Goal: Information Seeking & Learning: Learn about a topic

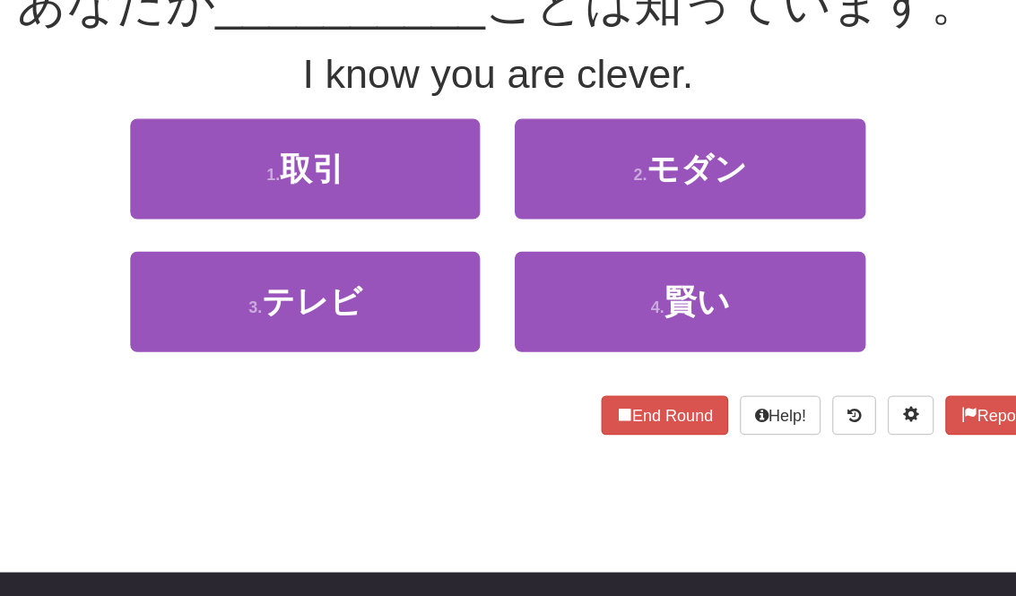
scroll to position [118, 0]
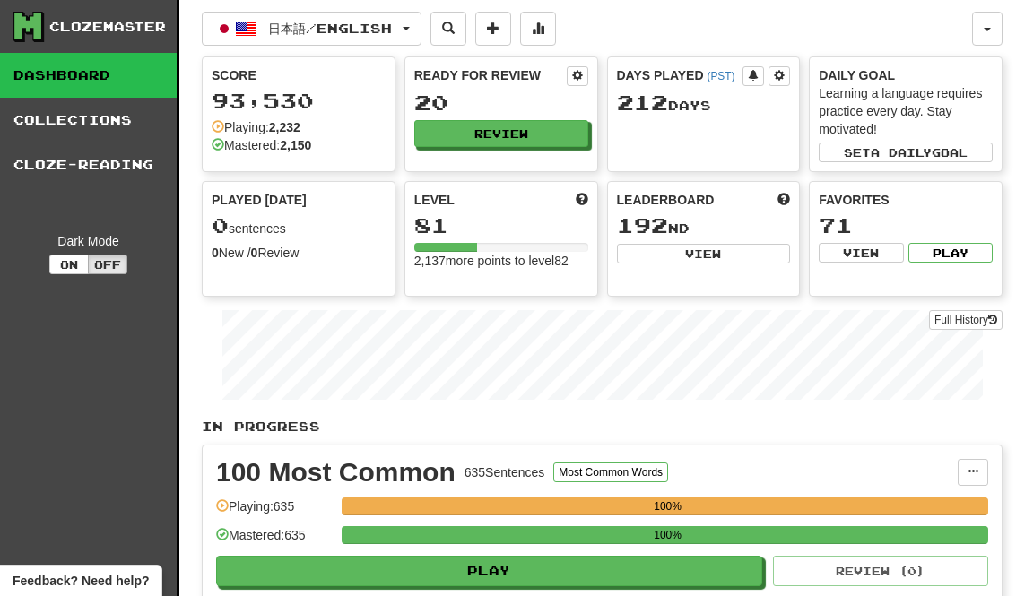
click at [532, 130] on button "Review" at bounding box center [501, 133] width 174 height 27
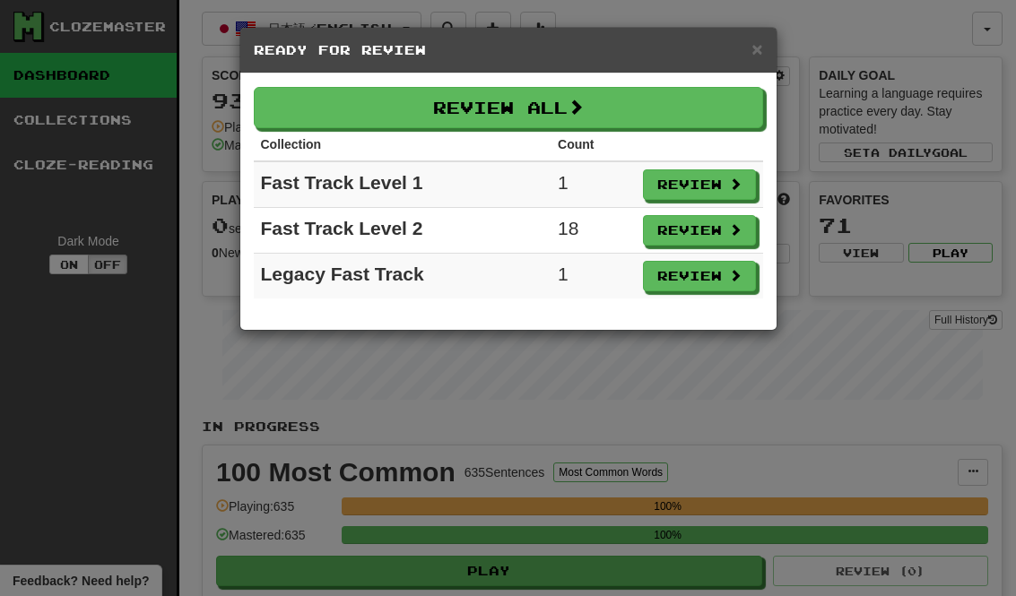
click at [716, 116] on button "Review All" at bounding box center [508, 107] width 509 height 41
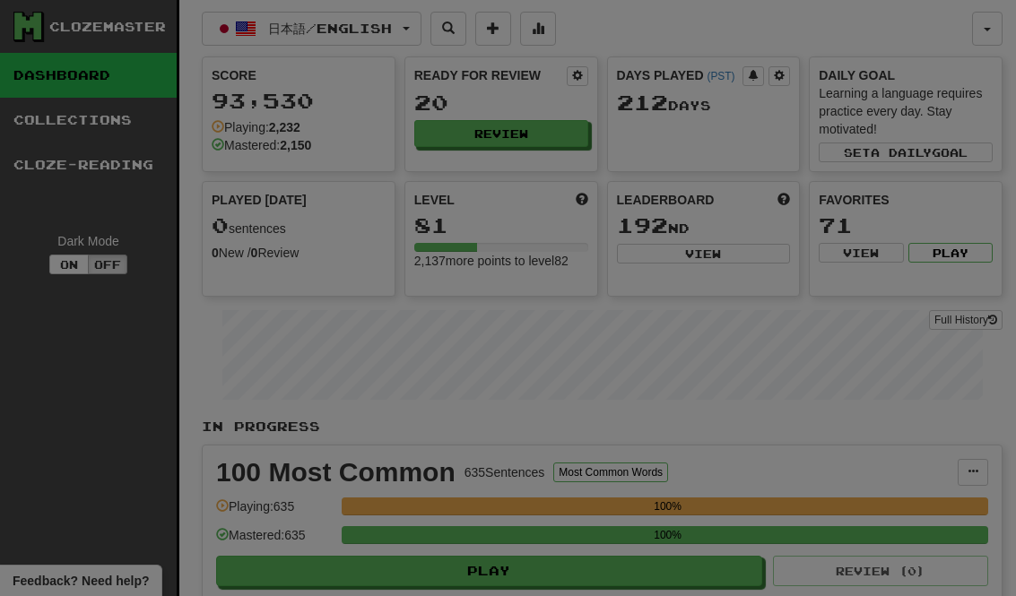
select select "********"
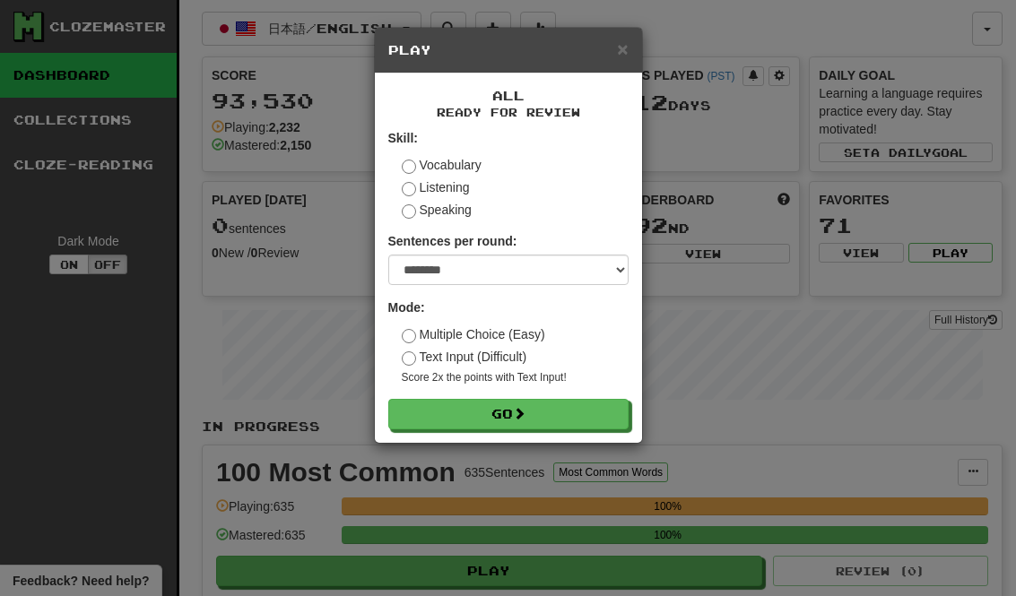
click at [571, 399] on button "Go" at bounding box center [508, 414] width 240 height 30
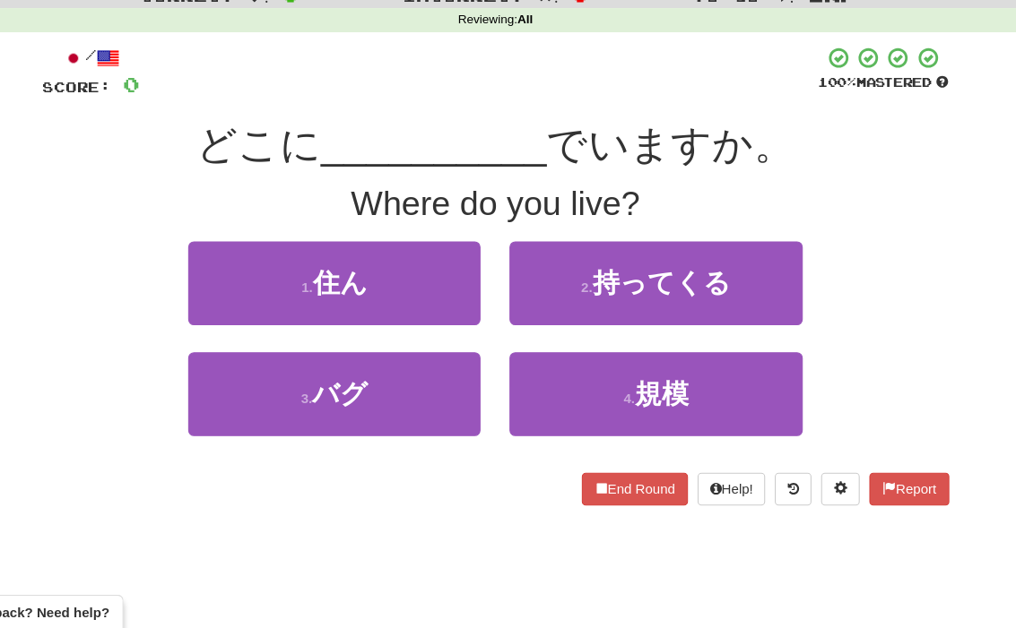
scroll to position [22, 0]
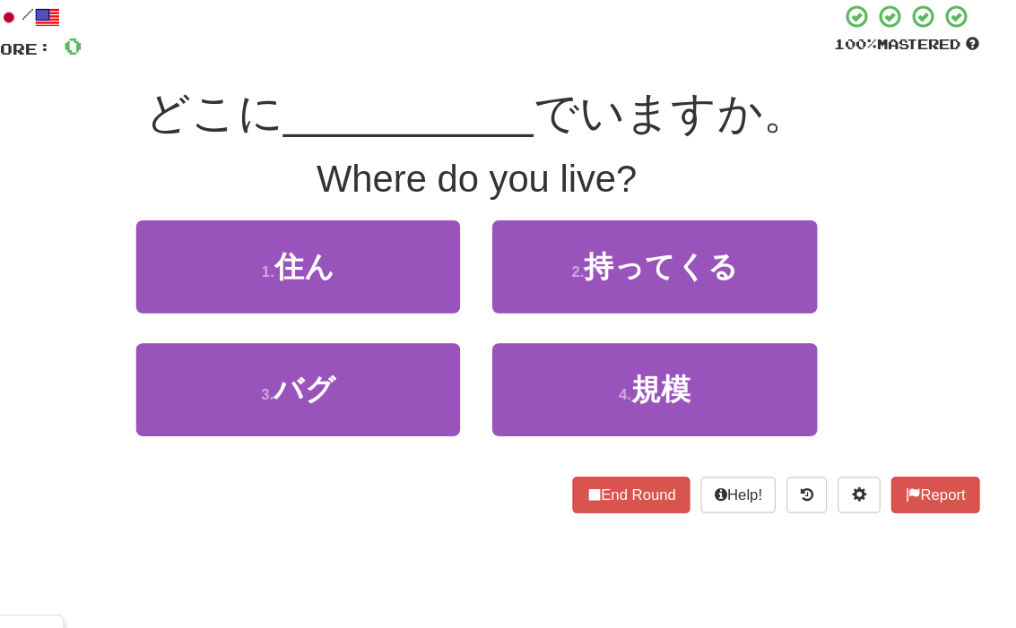
click at [222, 266] on button "1 . 住ん" at bounding box center [358, 305] width 272 height 78
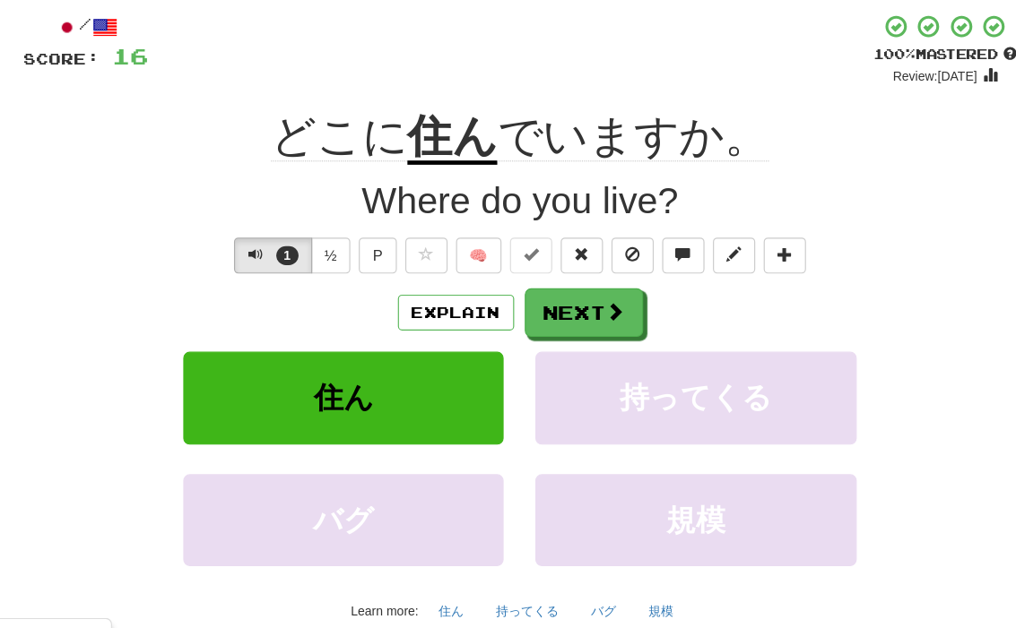
click at [581, 329] on span at bounding box center [589, 337] width 16 height 16
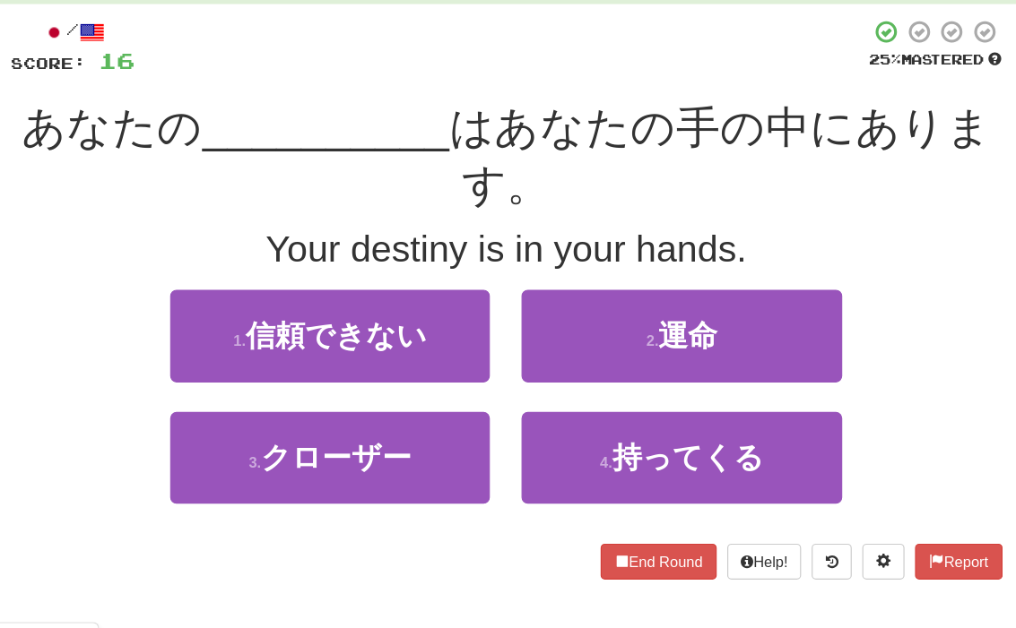
click at [680, 315] on button "2 . 運命" at bounding box center [657, 354] width 272 height 78
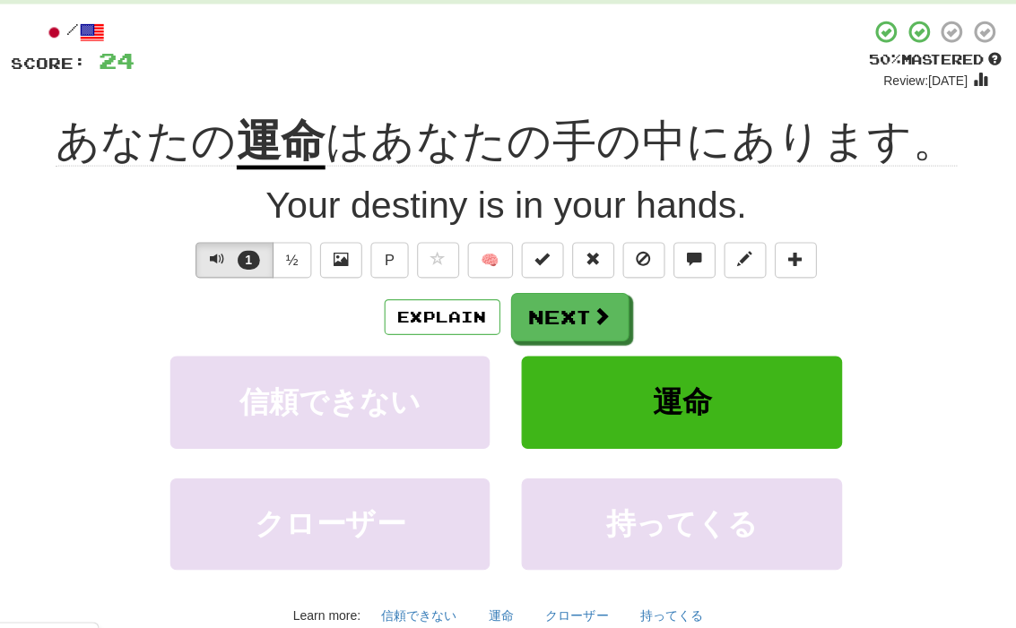
click at [512, 317] on button "Next" at bounding box center [562, 337] width 100 height 41
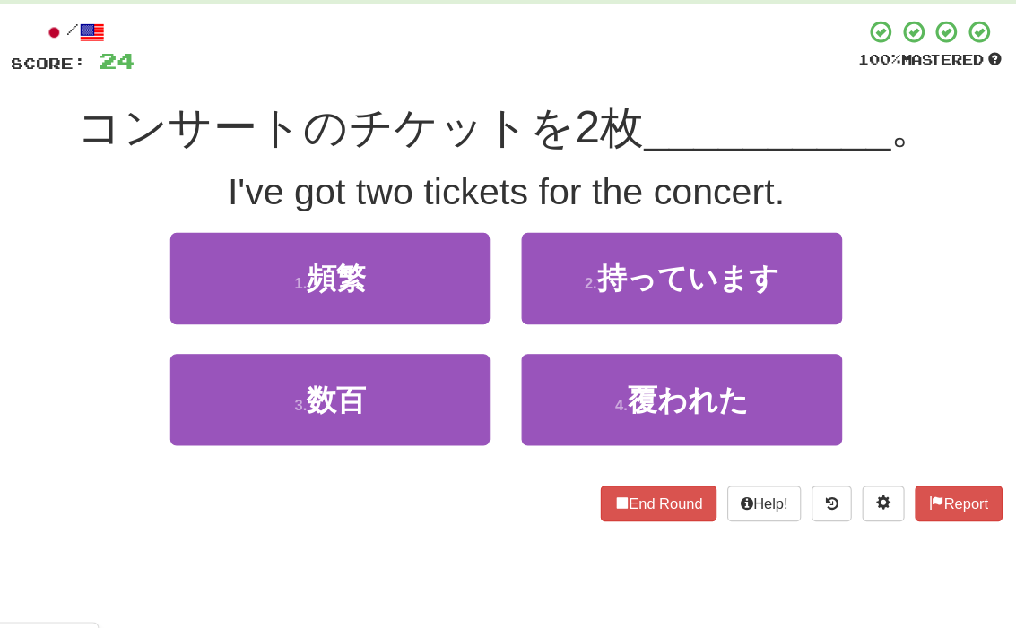
click at [634, 291] on span "持っています" at bounding box center [661, 305] width 155 height 28
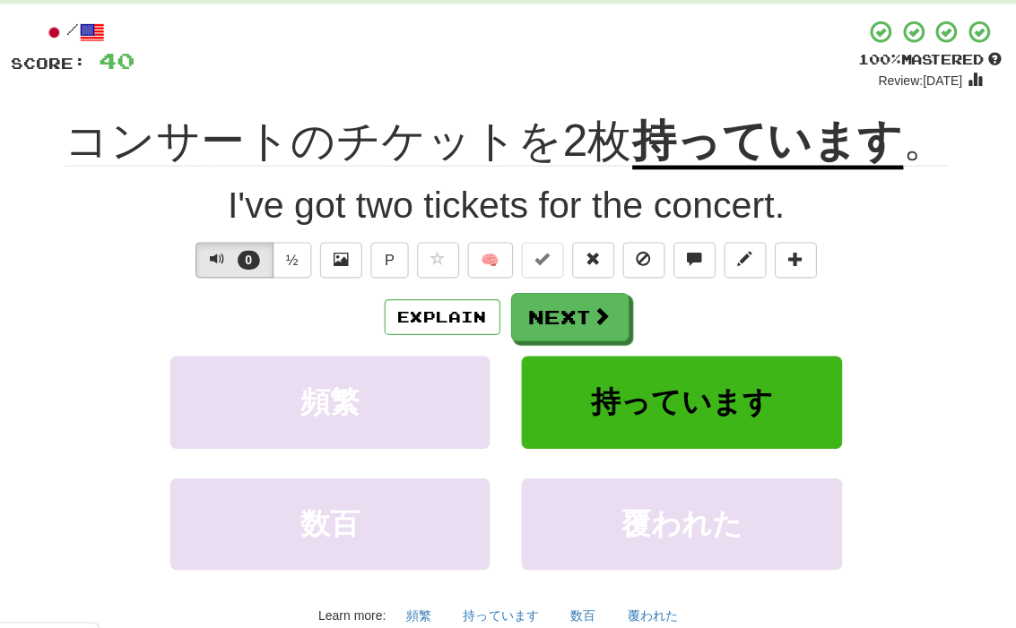
click at [404, 323] on button "Explain" at bounding box center [453, 338] width 99 height 30
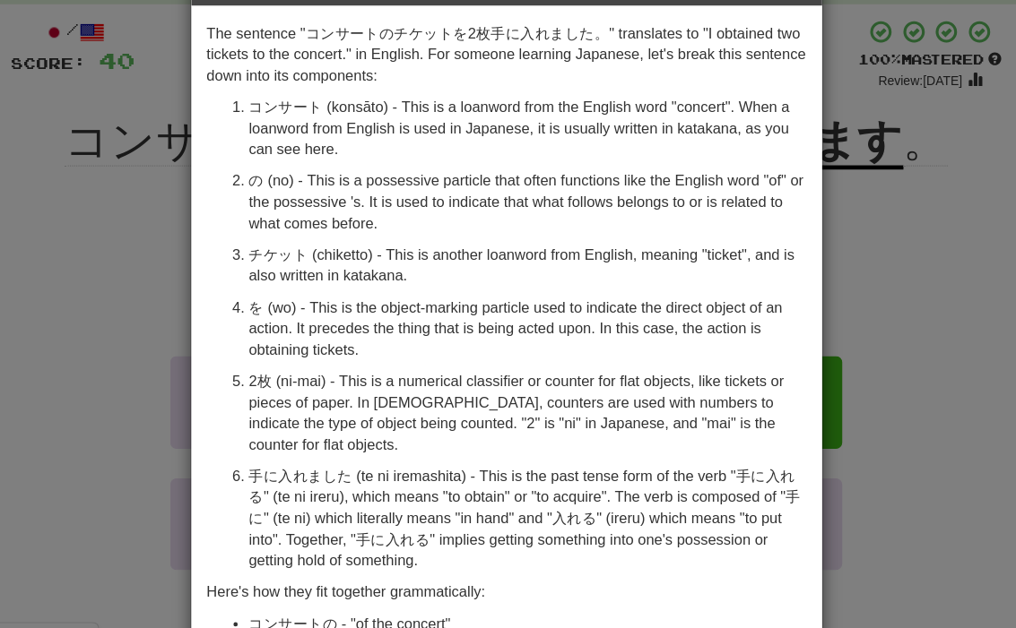
click at [86, 200] on div "× Explanation The sentence "コンサートのチケットを2枚手に入れました。" translates to "I obtained tw…" at bounding box center [508, 314] width 1016 height 628
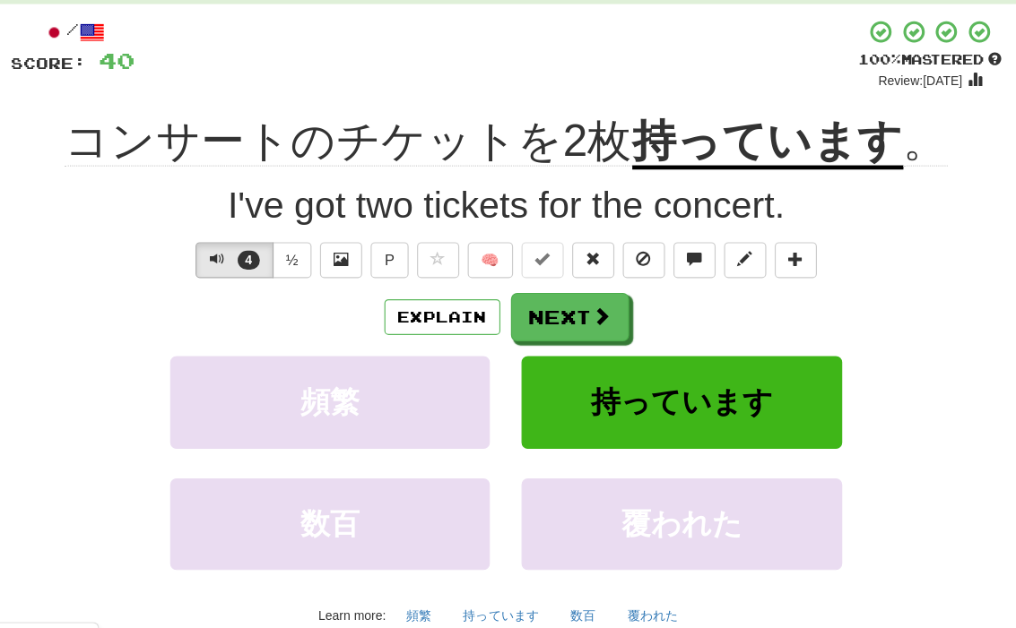
click at [581, 329] on span at bounding box center [589, 337] width 16 height 16
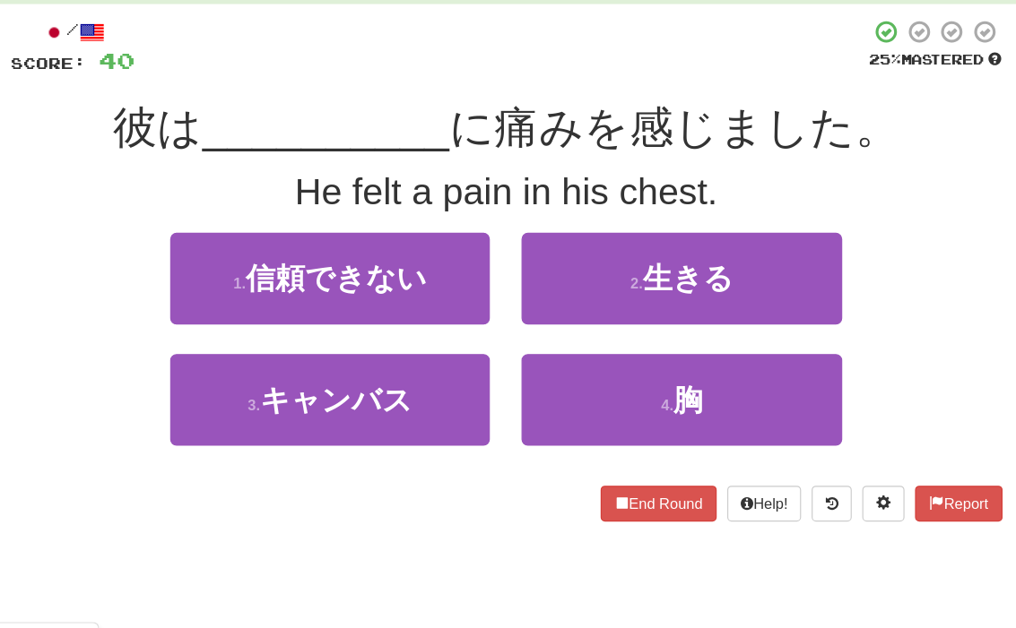
click at [617, 369] on button "4 . 胸" at bounding box center [657, 408] width 272 height 78
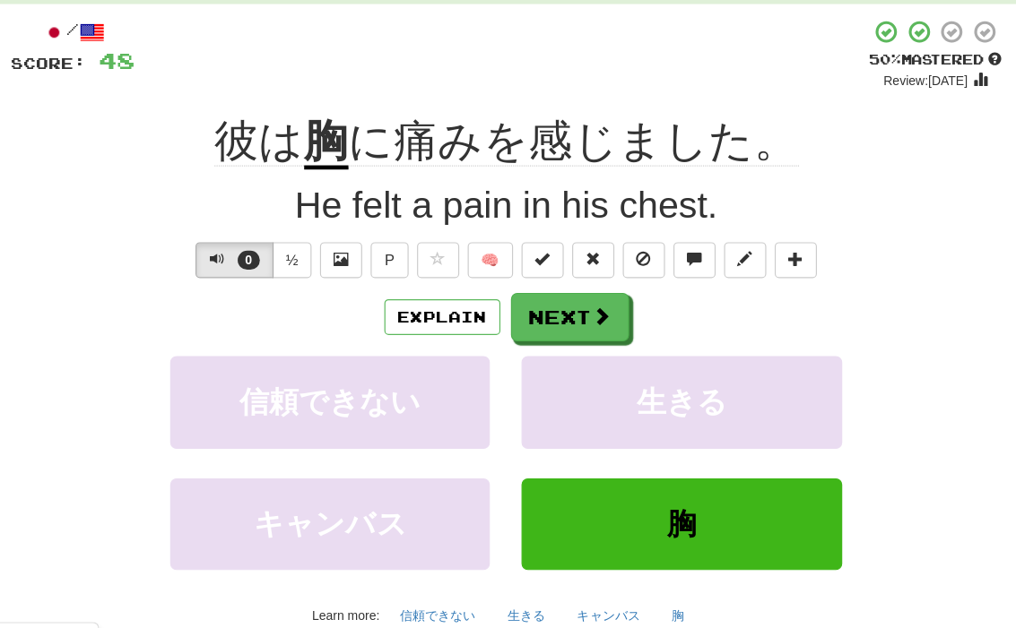
click at [581, 329] on span at bounding box center [589, 337] width 16 height 16
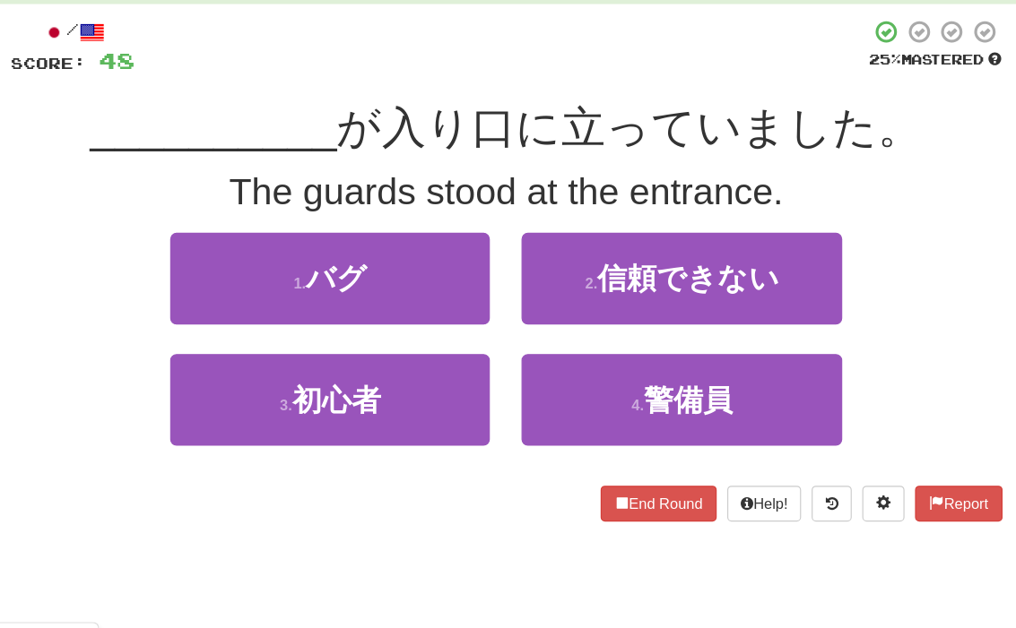
click at [600, 369] on button "4 . 警備員" at bounding box center [657, 408] width 272 height 78
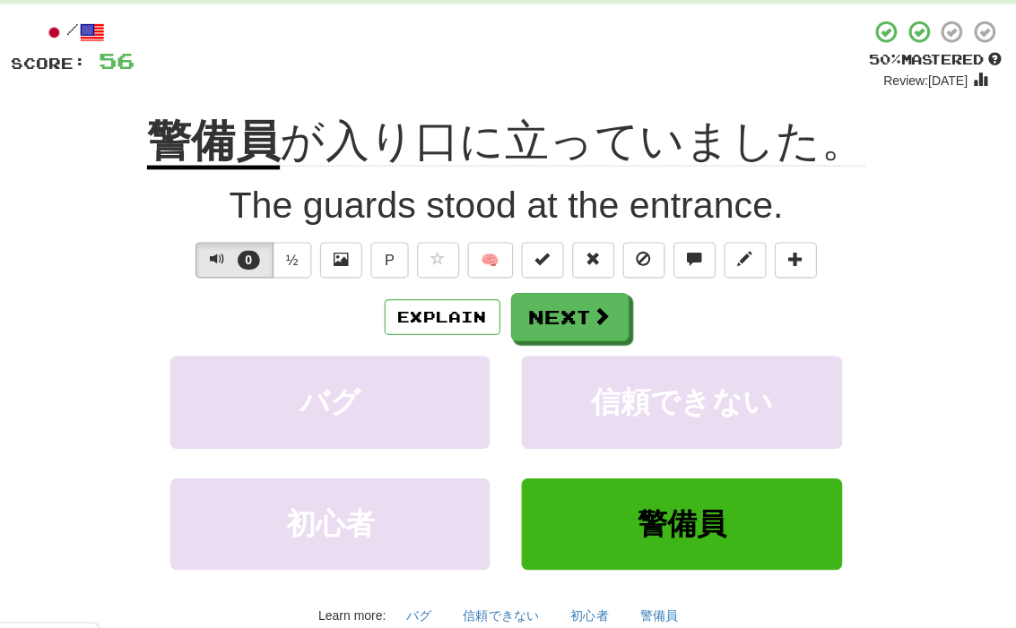
click at [404, 323] on button "Explain" at bounding box center [453, 338] width 99 height 30
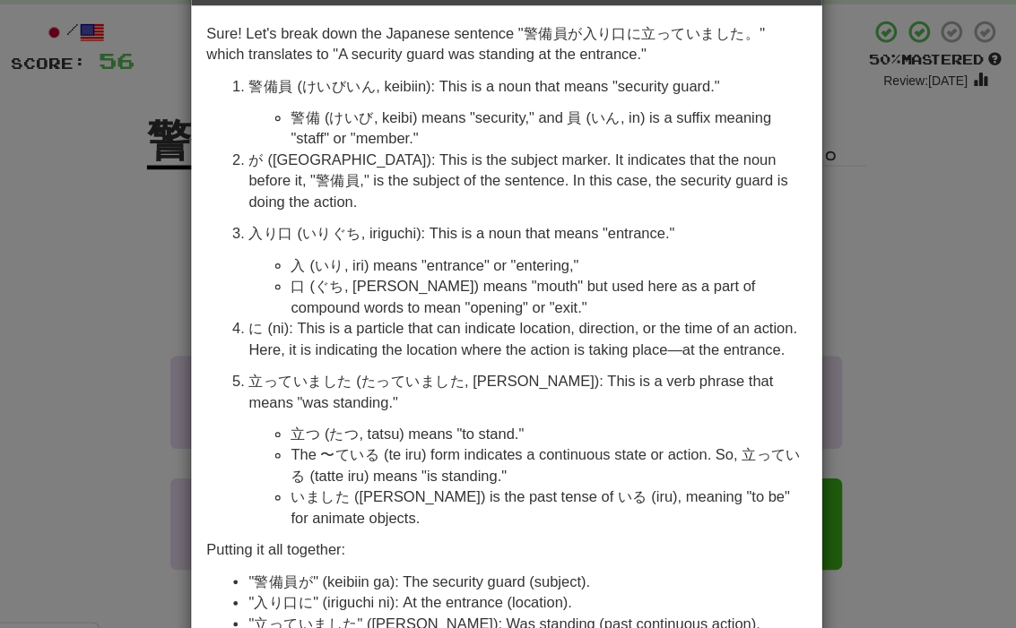
click at [100, 184] on div "× Explanation Sure! Let's break down the Japanese sentence "警備員が入り口に立っていました。" w…" at bounding box center [508, 314] width 1016 height 628
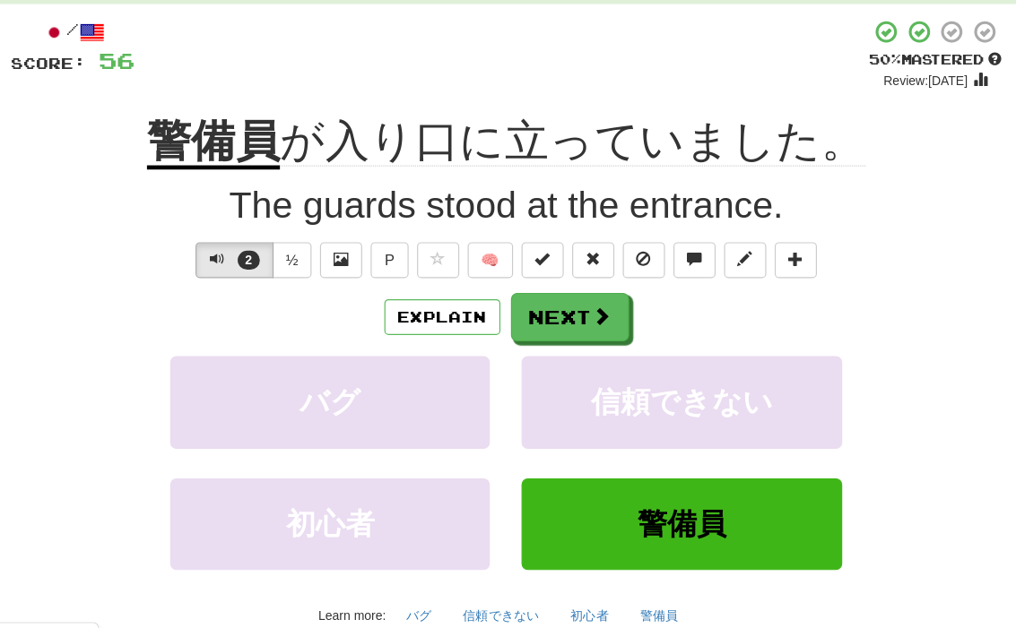
click at [581, 329] on span at bounding box center [589, 337] width 16 height 16
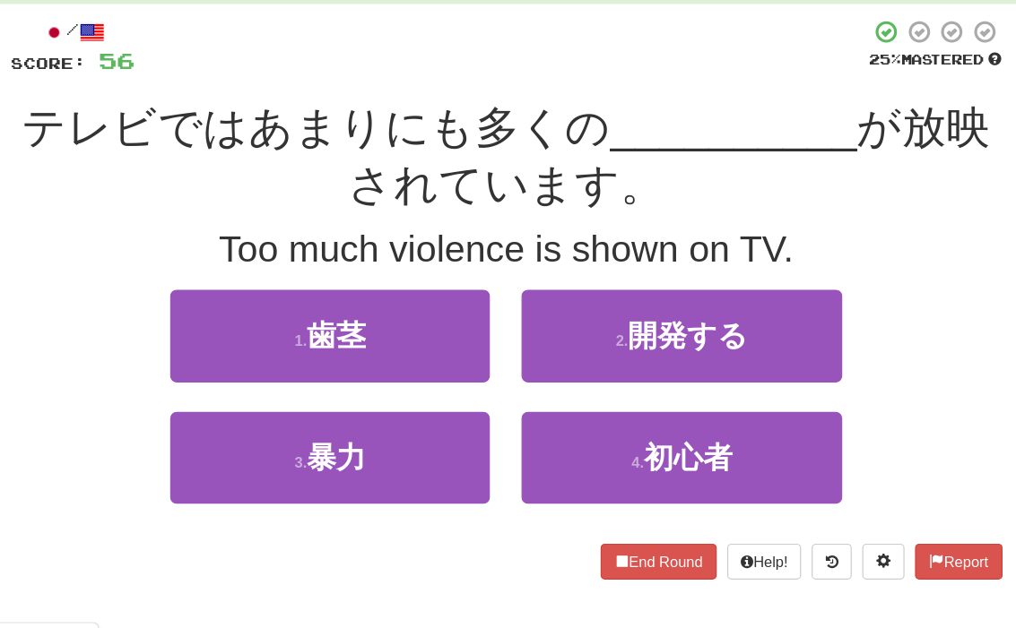
click at [222, 419] on button "3 . 暴力" at bounding box center [358, 458] width 272 height 78
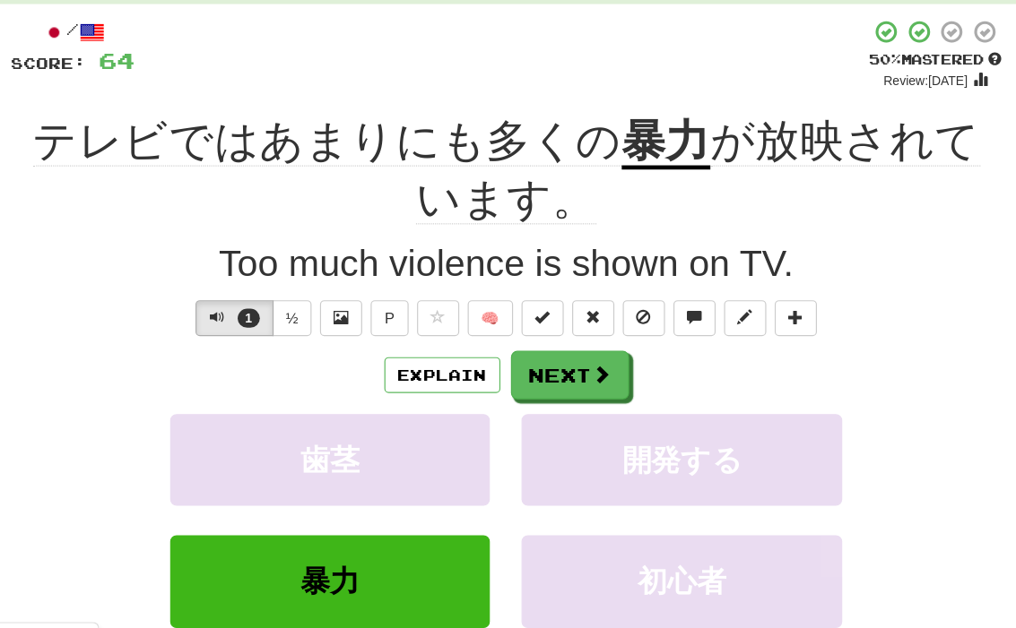
click at [404, 372] on button "Explain" at bounding box center [453, 387] width 99 height 30
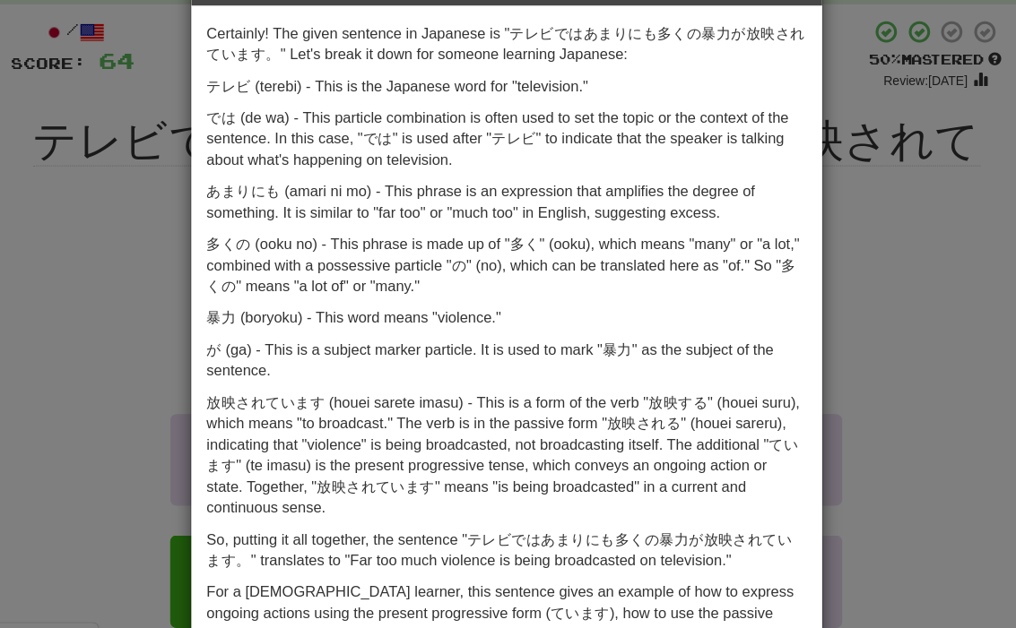
click at [113, 204] on div "× Explanation Certainly! The given sentence in Japanese is "テレビではあまりにも多くの暴力が放映さ…" at bounding box center [508, 314] width 1016 height 628
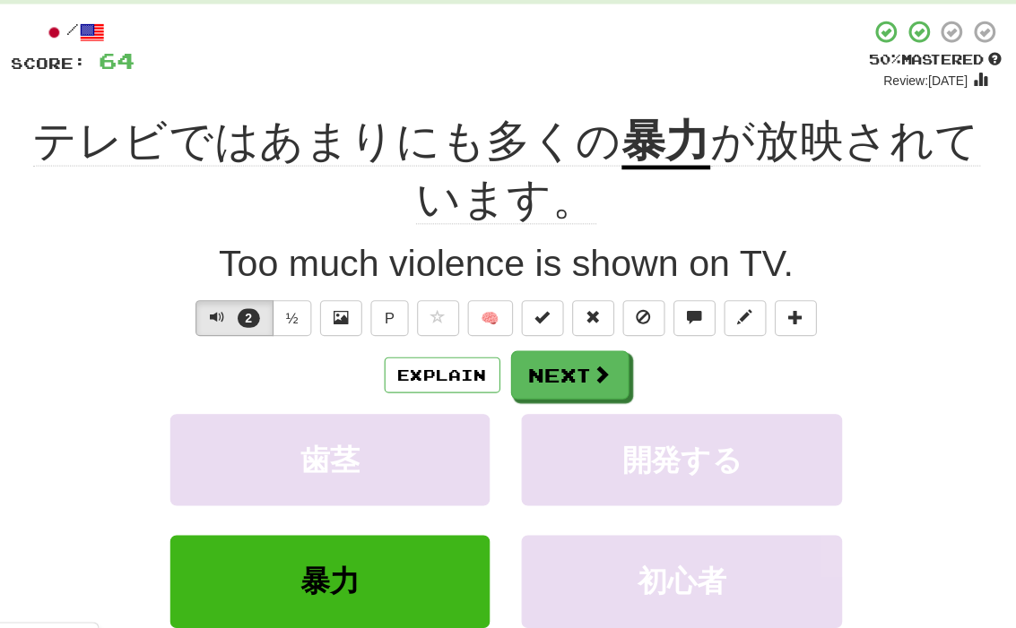
click at [512, 367] on button "Next" at bounding box center [562, 387] width 100 height 41
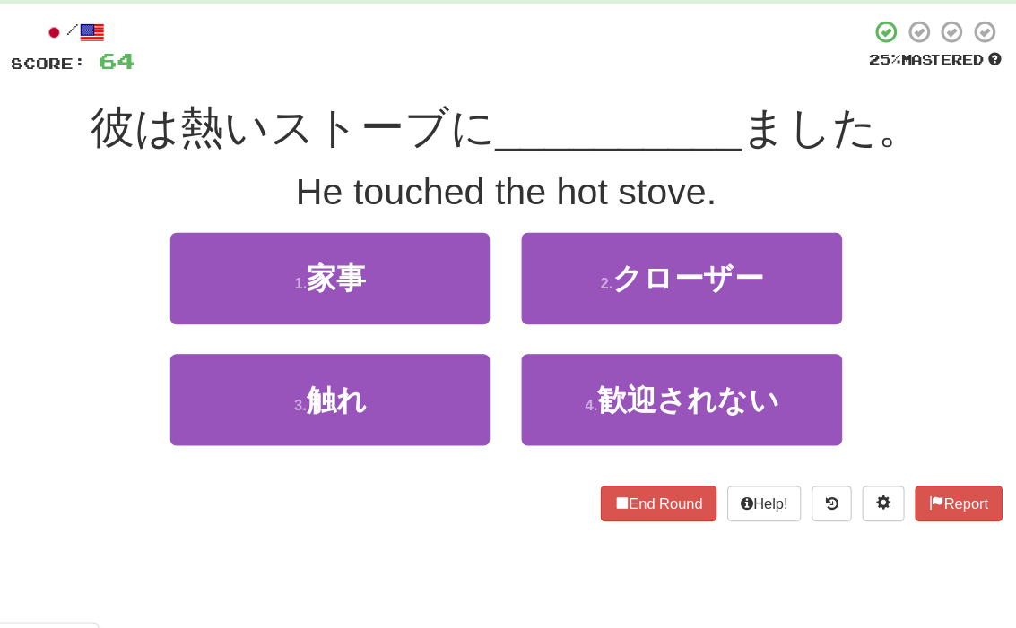
click at [230, 369] on button "3 . 触れ" at bounding box center [358, 408] width 272 height 78
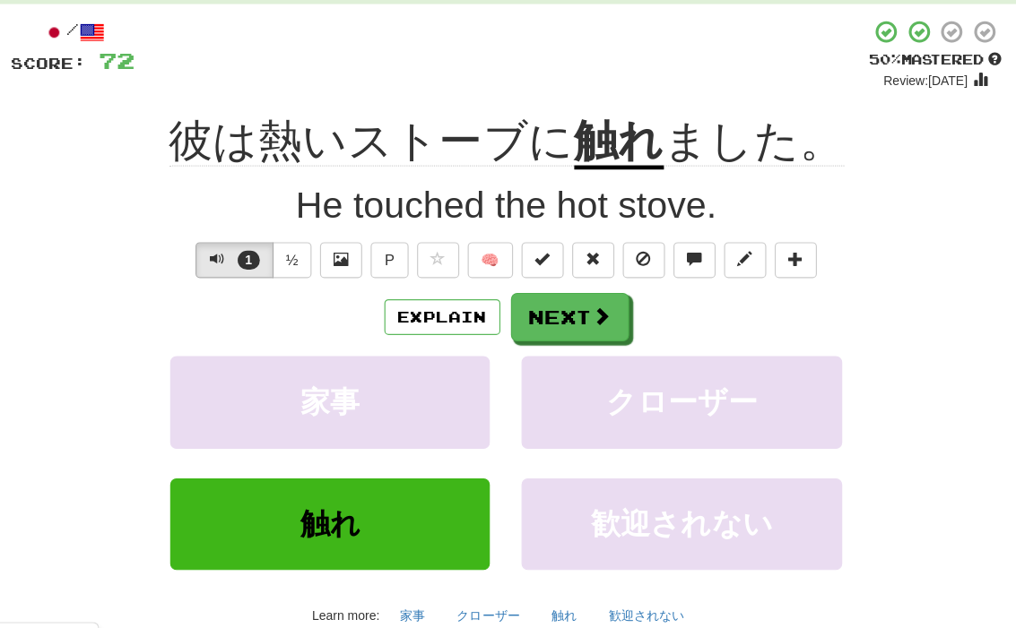
click at [404, 323] on button "Explain" at bounding box center [453, 338] width 99 height 30
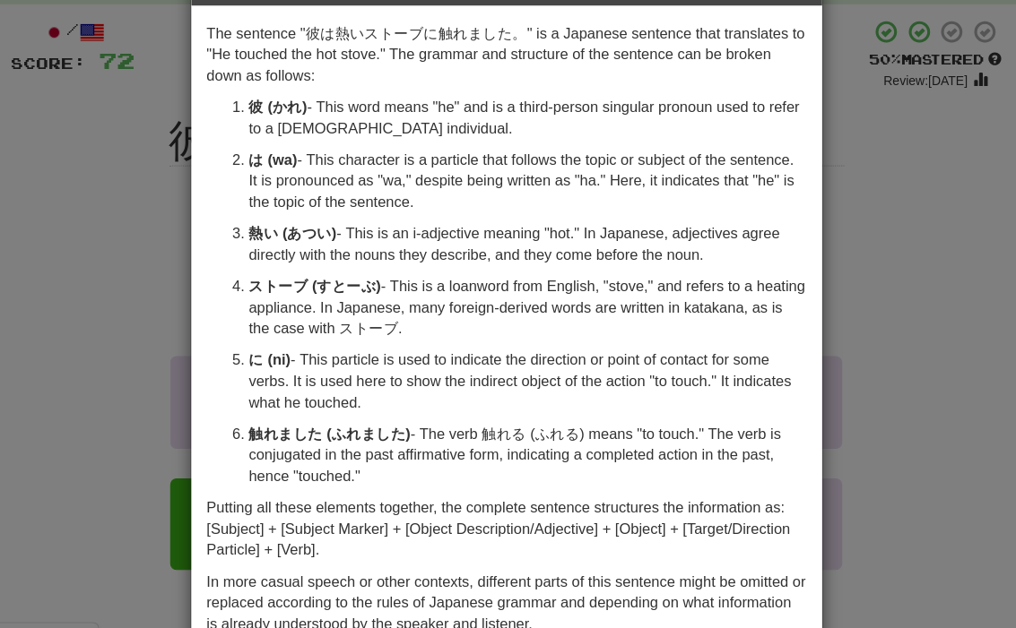
click at [114, 198] on div "× Explanation The sentence "彼は熱いストーブに触れました。" is a Japanese sentence that transl…" at bounding box center [508, 314] width 1016 height 628
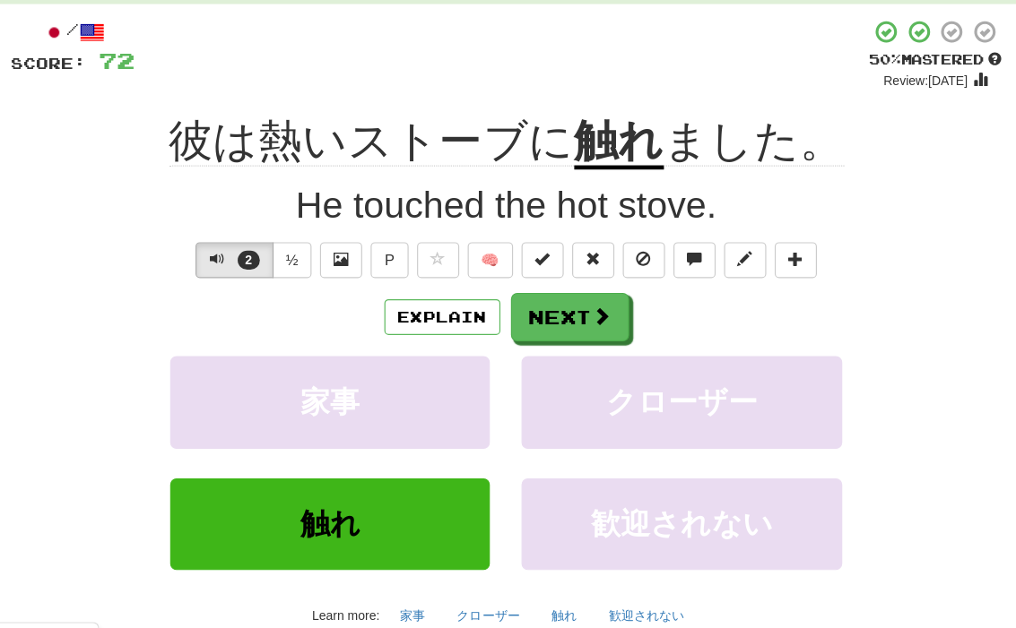
click at [512, 317] on button "Next" at bounding box center [562, 337] width 100 height 41
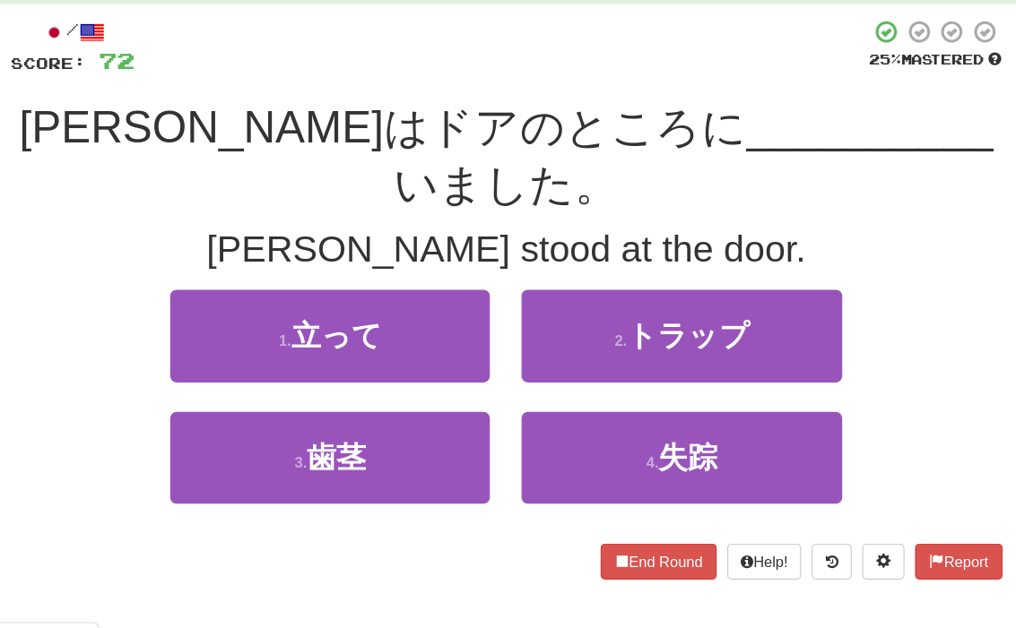
click at [222, 315] on button "1 . 立って" at bounding box center [358, 354] width 272 height 78
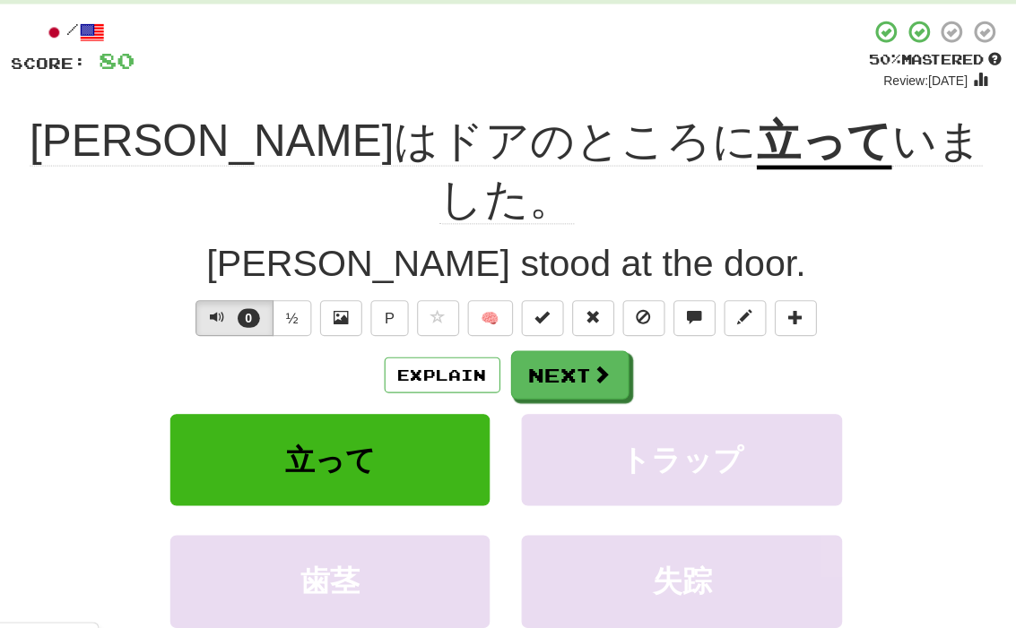
click at [512, 367] on button "Next" at bounding box center [562, 387] width 100 height 41
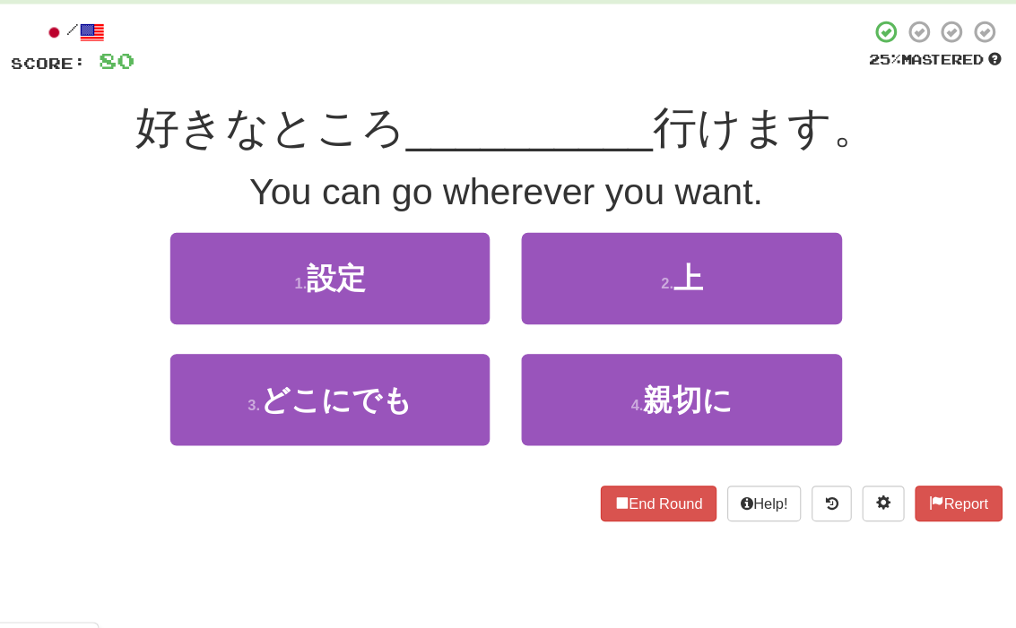
click at [222, 369] on button "3 . どこにでも" at bounding box center [358, 408] width 272 height 78
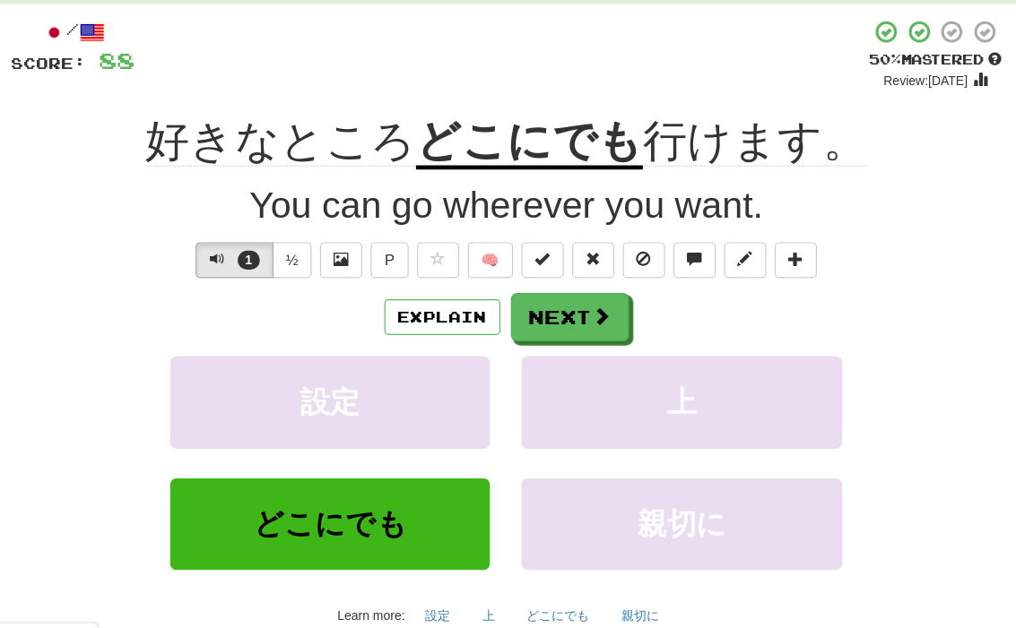
click at [581, 329] on span at bounding box center [589, 337] width 16 height 16
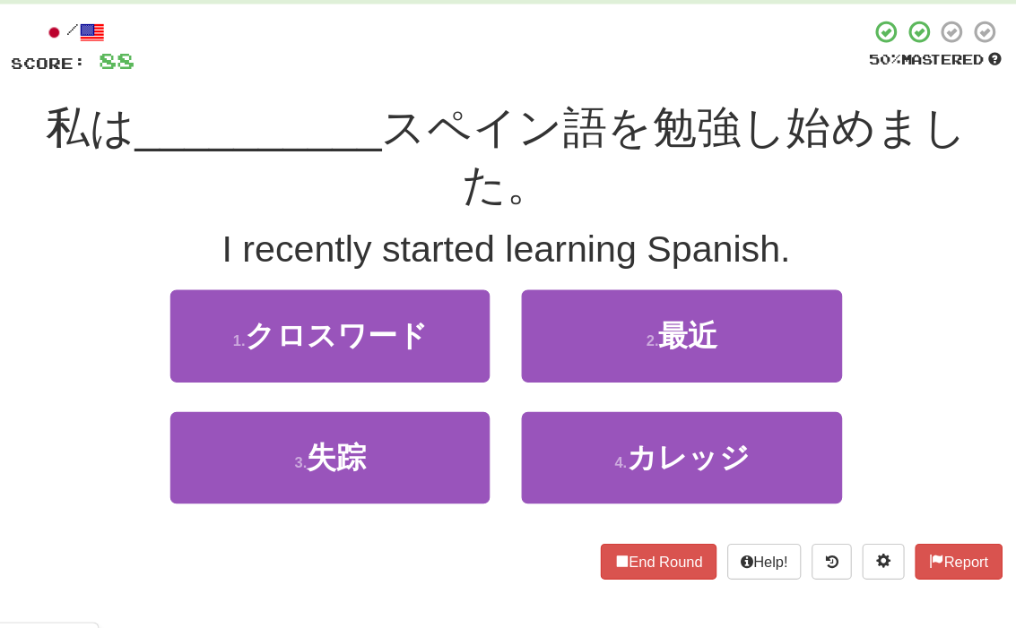
click at [614, 315] on button "2 . 最近" at bounding box center [657, 354] width 272 height 78
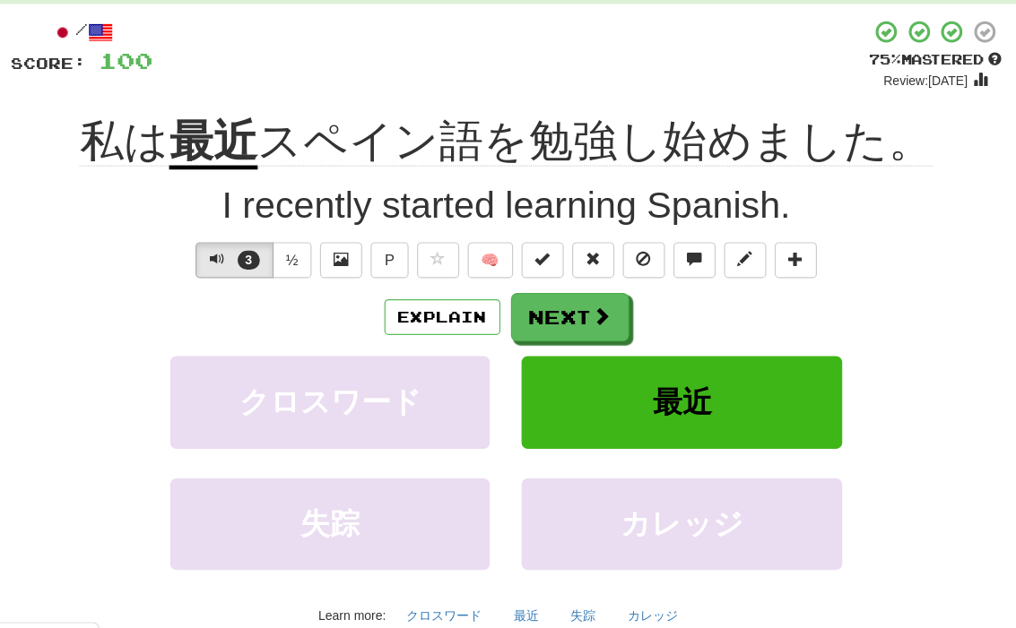
click at [512, 317] on button "Next" at bounding box center [562, 337] width 100 height 41
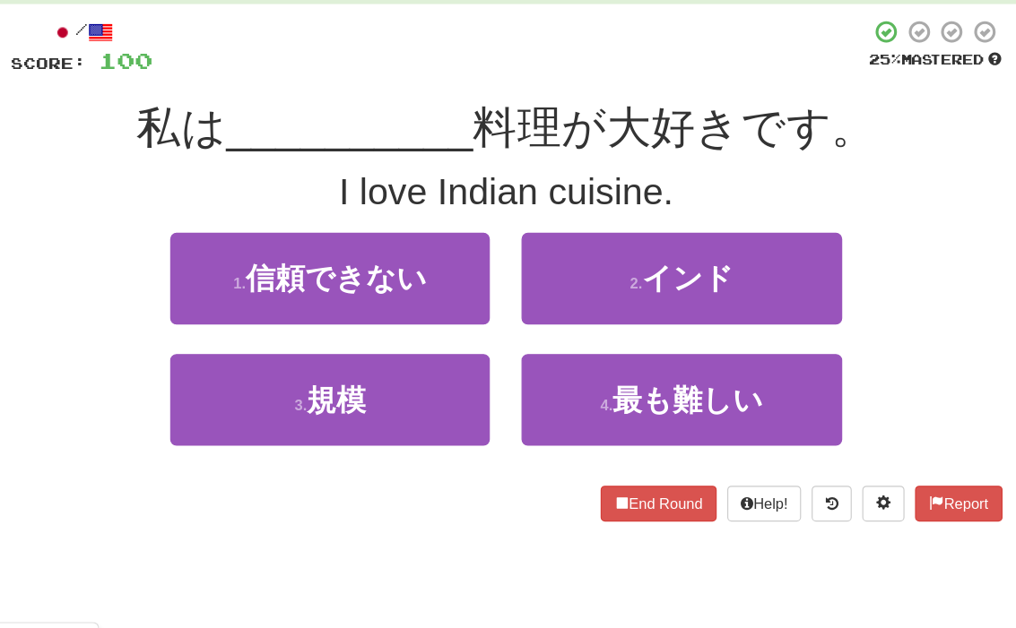
click at [627, 266] on button "2 . インド" at bounding box center [657, 305] width 272 height 78
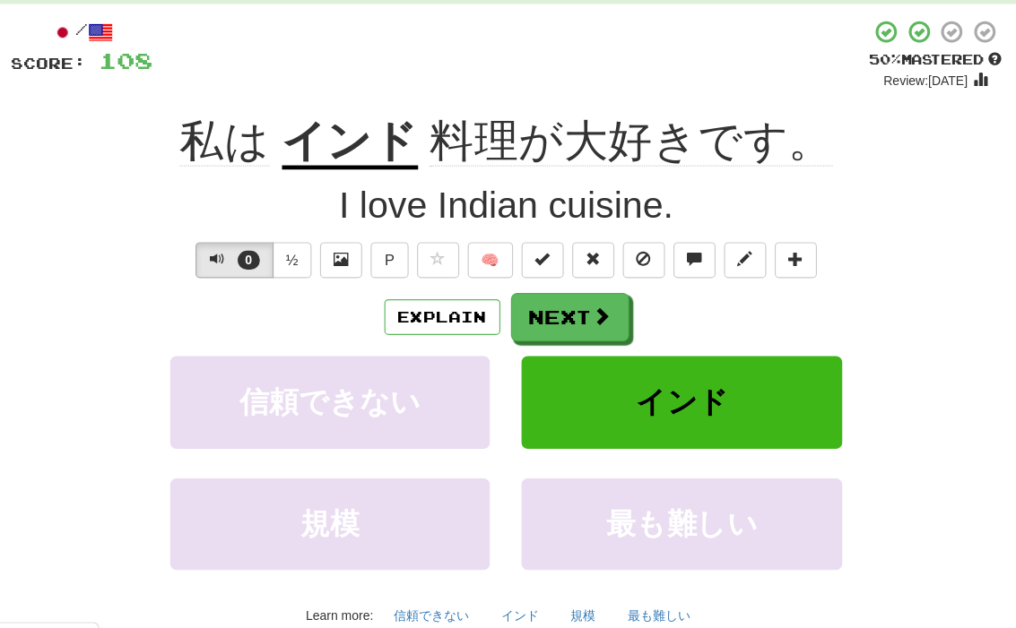
click at [512, 317] on button "Next" at bounding box center [562, 337] width 100 height 41
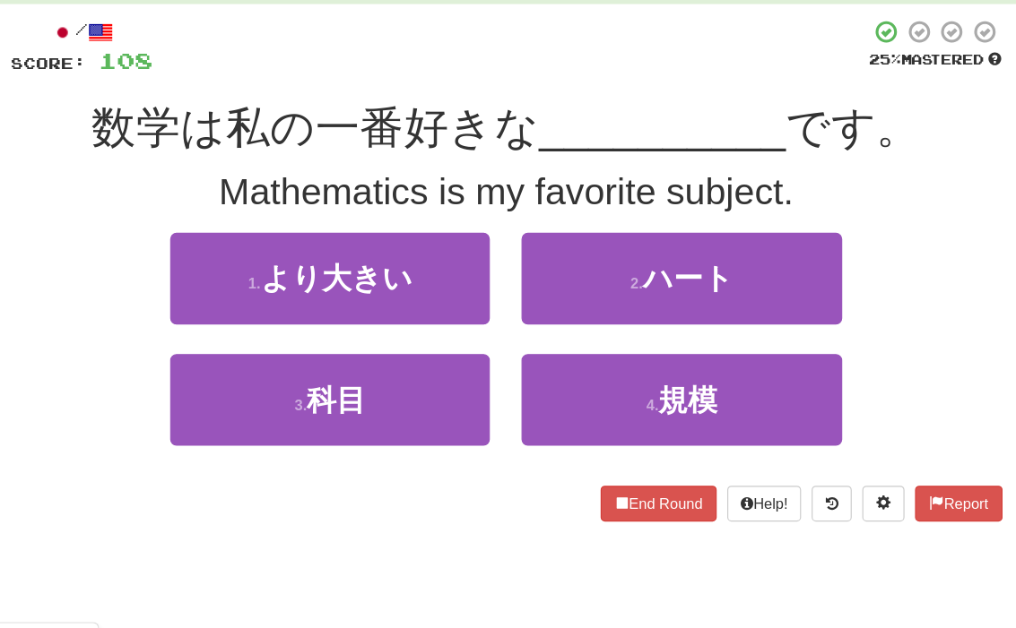
click at [333, 369] on button "3 . 科目" at bounding box center [358, 408] width 272 height 78
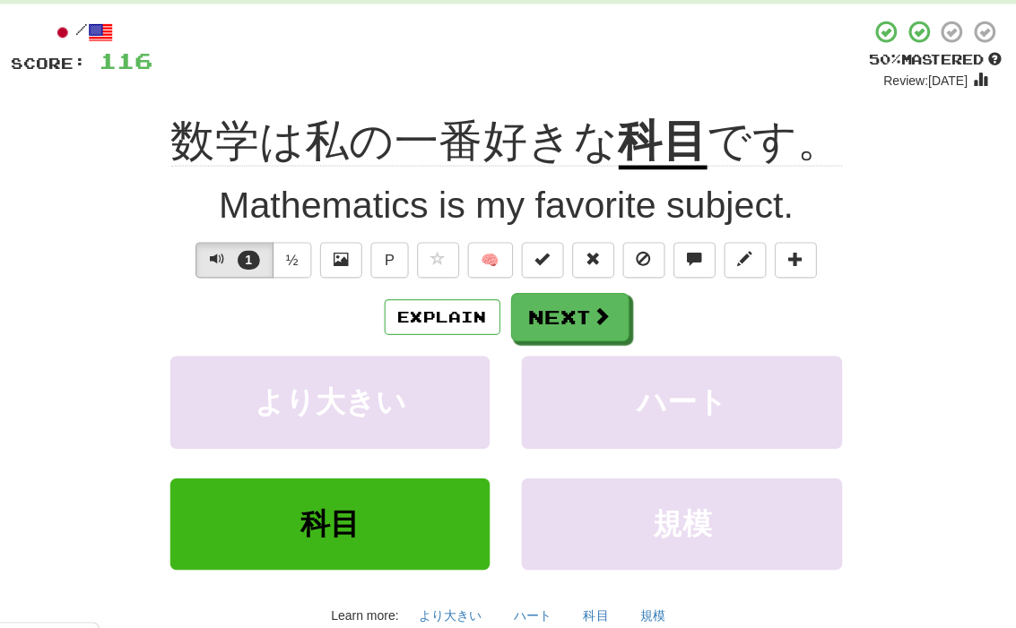
click at [512, 317] on button "Next" at bounding box center [562, 337] width 100 height 41
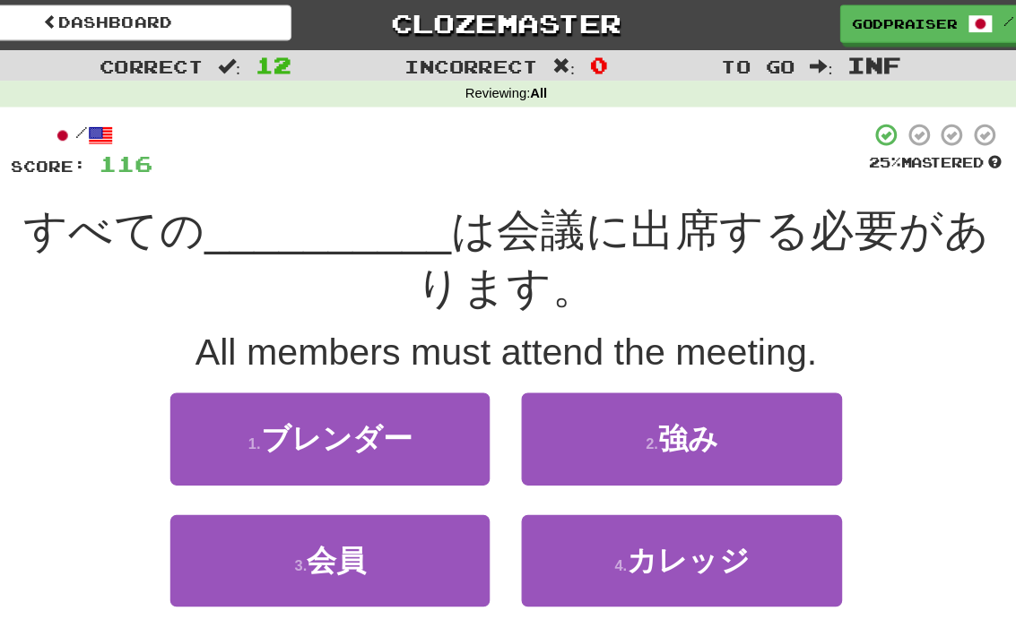
scroll to position [0, 0]
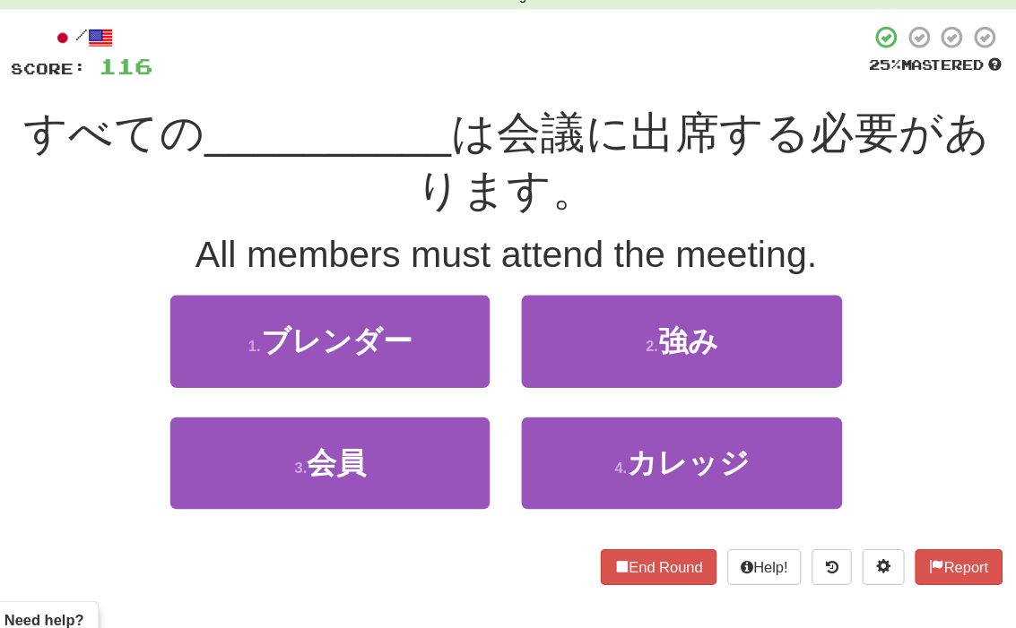
click at [339, 466] on span "会員" at bounding box center [364, 480] width 50 height 28
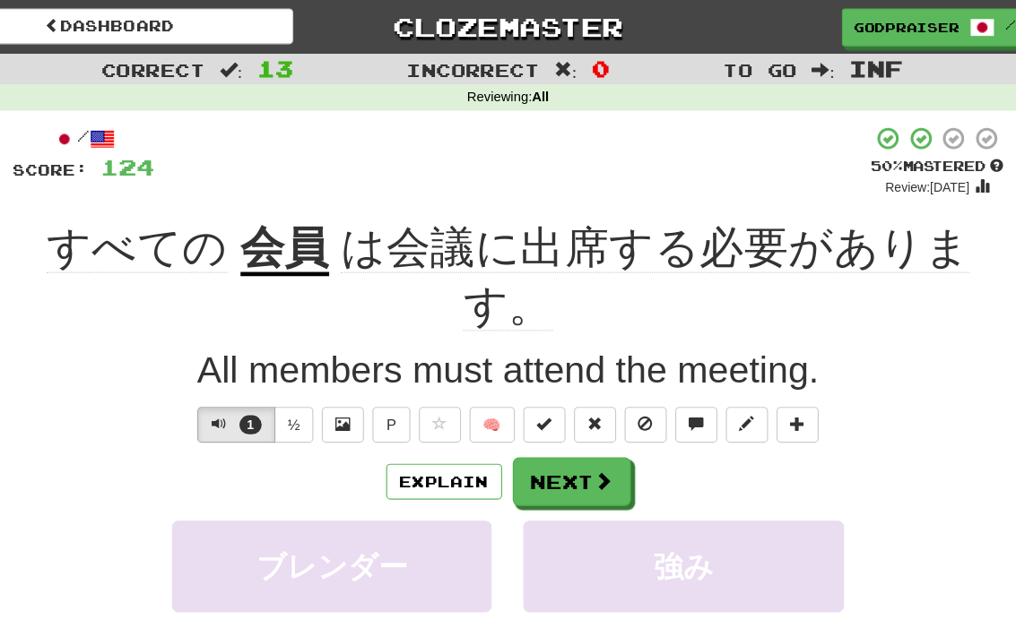
click at [404, 410] on button "Explain" at bounding box center [453, 409] width 99 height 30
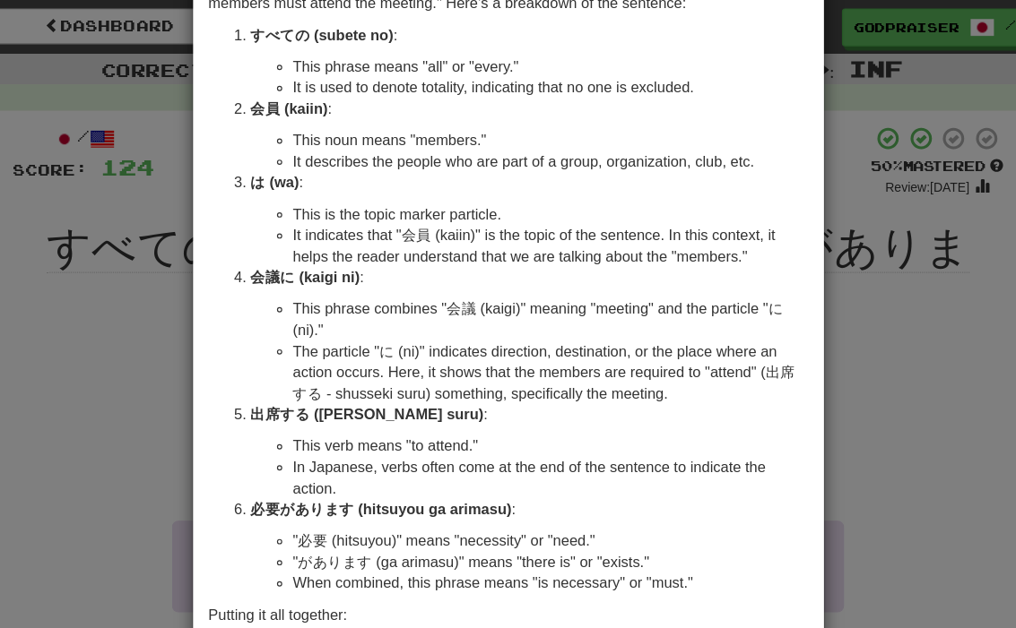
scroll to position [117, 0]
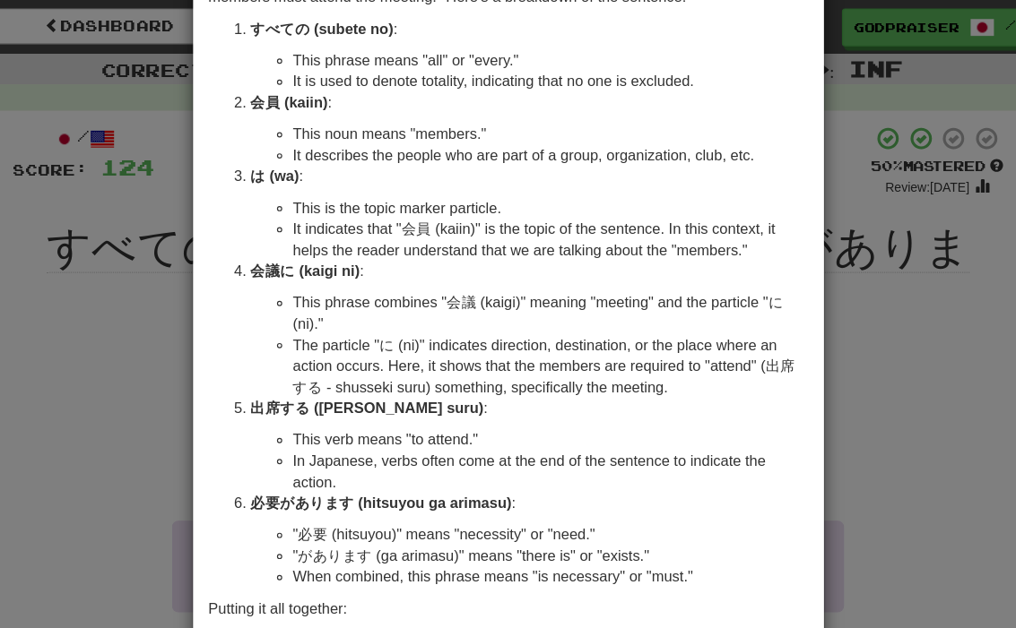
click at [775, 152] on div "× Explanation Sure! The sentence "すべての 会員 は会議に出席する必要があります。" translates to "All …" at bounding box center [508, 314] width 1016 height 628
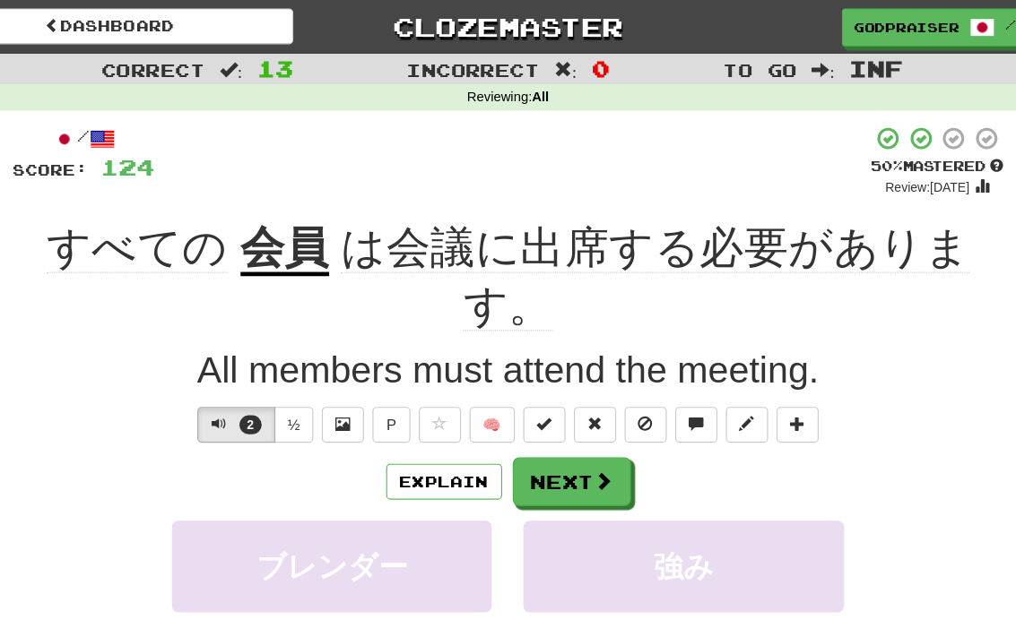
click at [581, 411] on span at bounding box center [589, 409] width 16 height 16
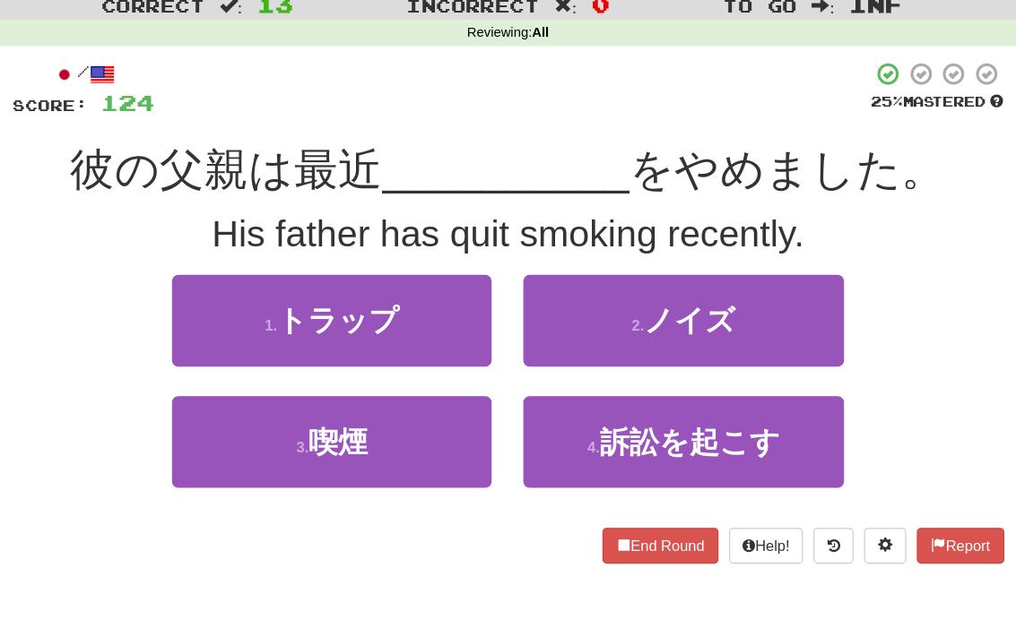
click at [222, 392] on button "3 . 喫煙" at bounding box center [358, 431] width 272 height 78
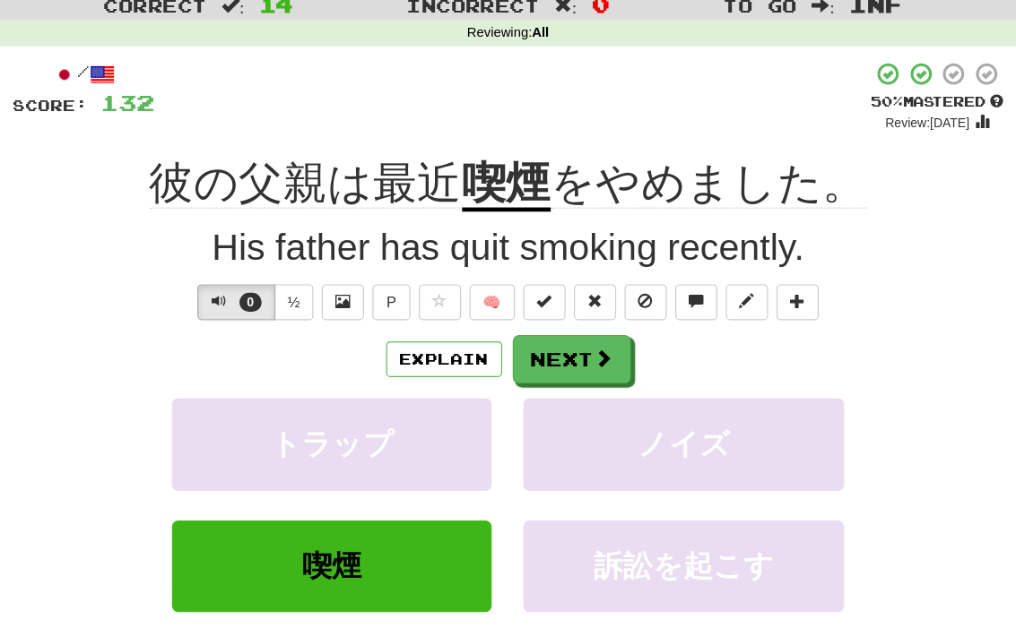
click at [404, 345] on button "Explain" at bounding box center [453, 360] width 99 height 30
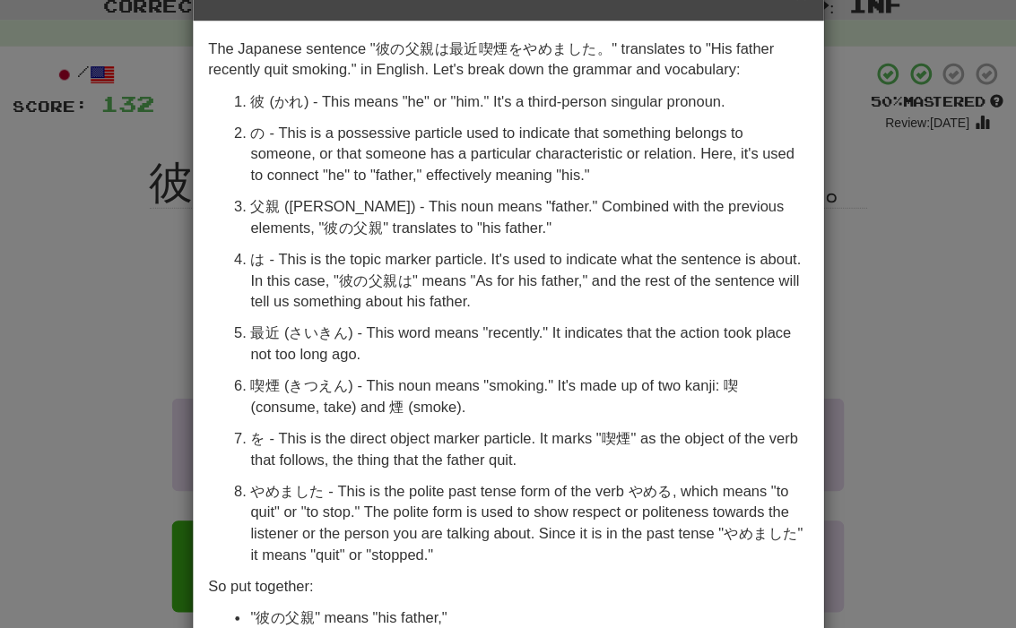
click at [792, 143] on div "× Explanation The Japanese sentence "彼の父親は最近喫煙をやめました。" translates to "His fathe…" at bounding box center [508, 314] width 1016 height 628
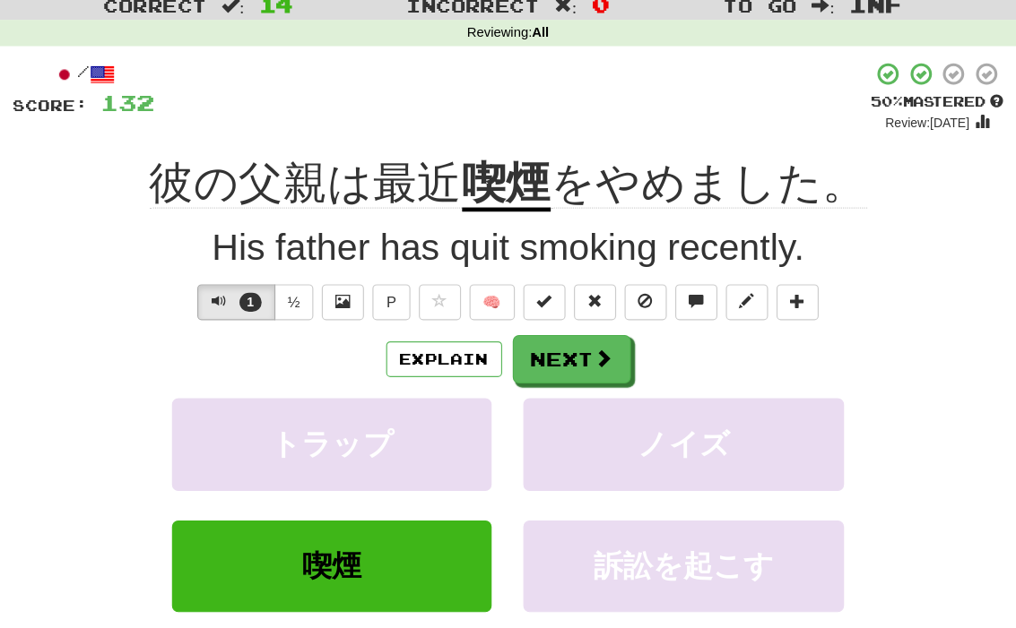
click at [581, 351] on span at bounding box center [589, 359] width 16 height 16
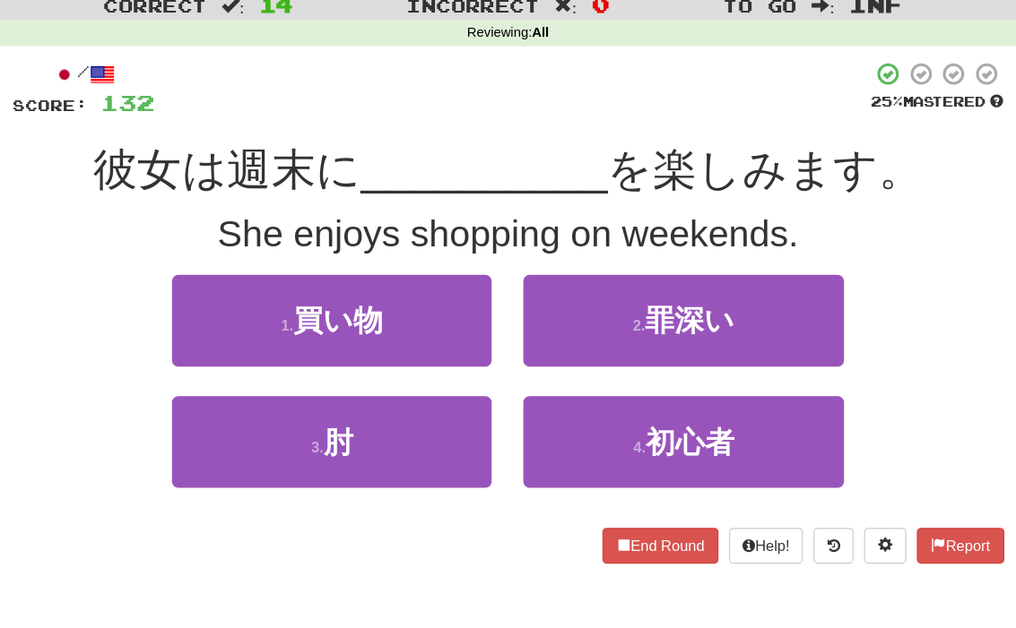
click at [222, 289] on button "1 . 買い物" at bounding box center [358, 328] width 272 height 78
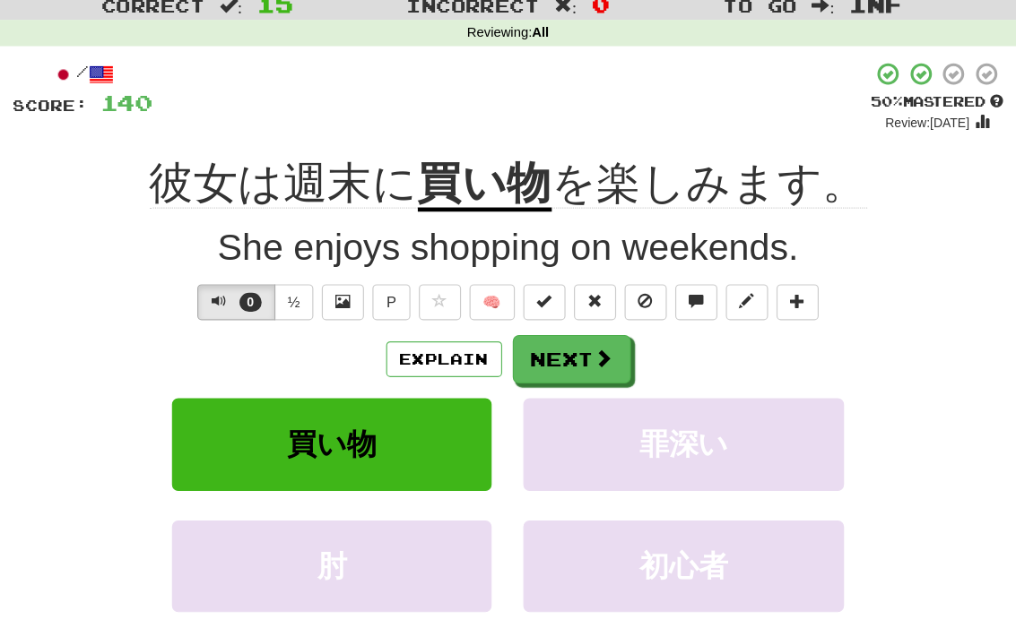
click at [404, 345] on button "Explain" at bounding box center [453, 360] width 99 height 30
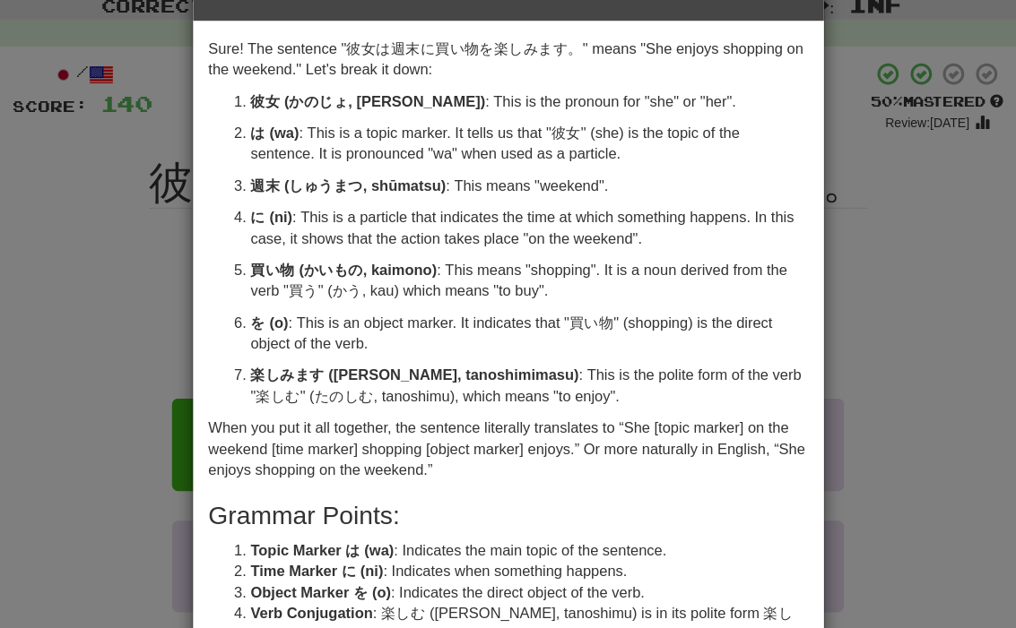
click at [776, 142] on div "× Explanation Sure! The sentence "彼女は週末に買い物を楽しみます。" means "She enjoys shopping …" at bounding box center [508, 314] width 1016 height 628
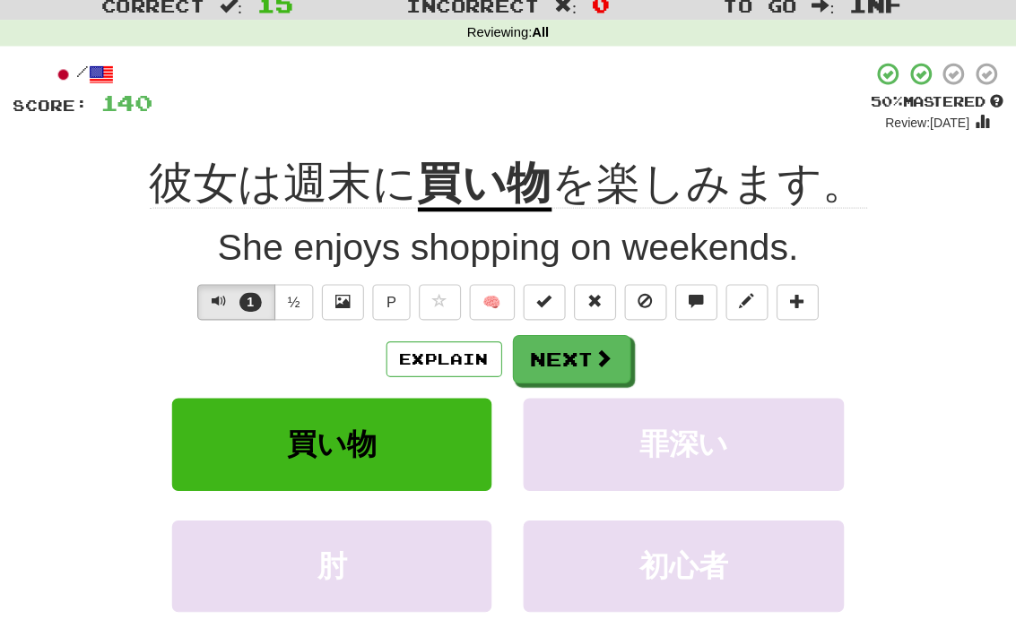
click at [581, 351] on span at bounding box center [589, 359] width 16 height 16
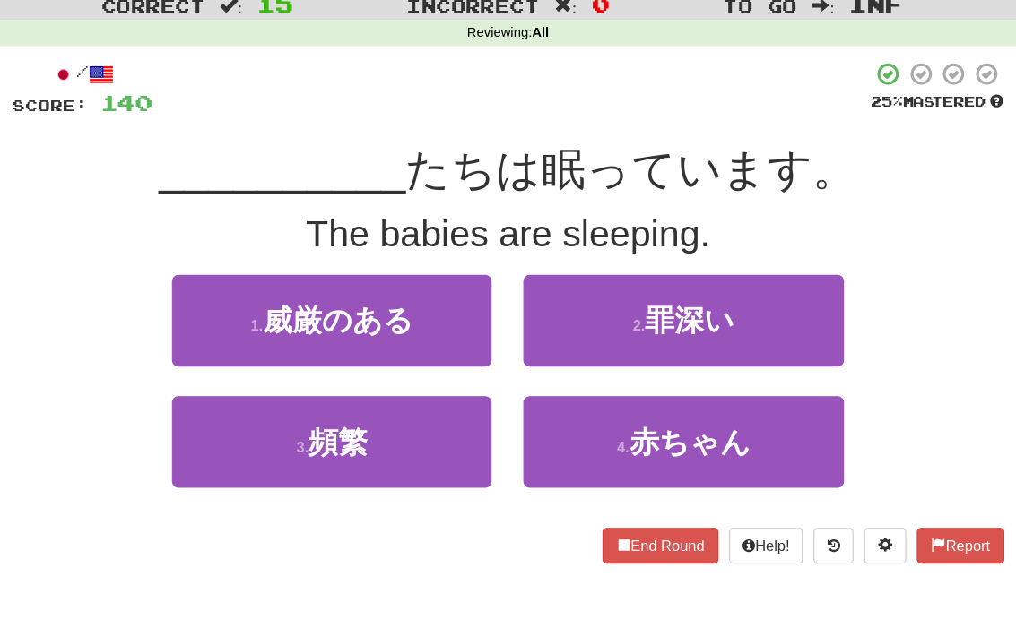
click at [610, 417] on span "赤ちゃん" at bounding box center [661, 431] width 103 height 28
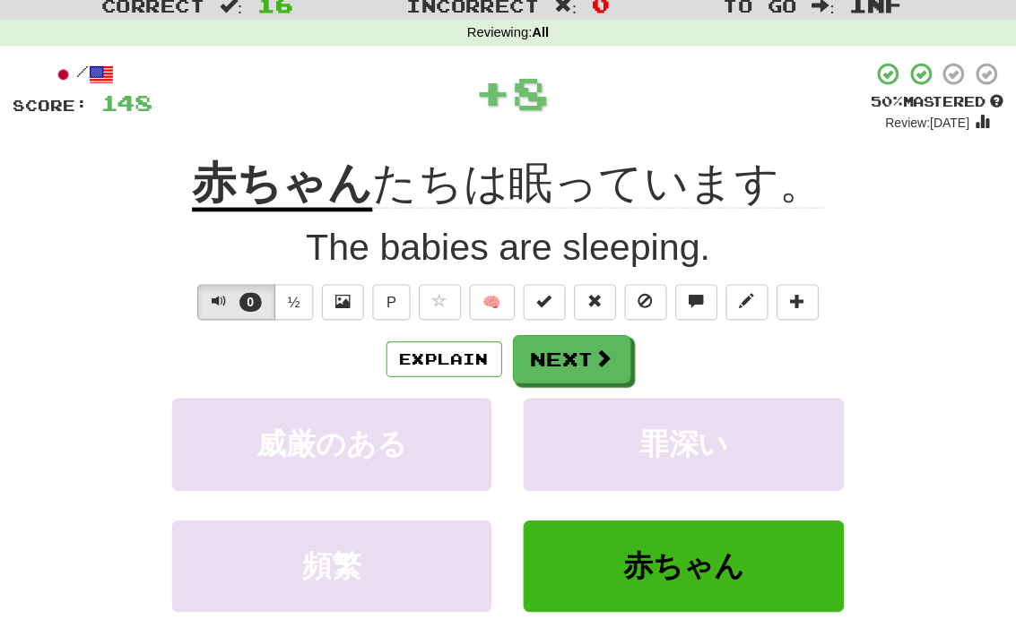
click at [522, 340] on button "Next" at bounding box center [562, 360] width 100 height 41
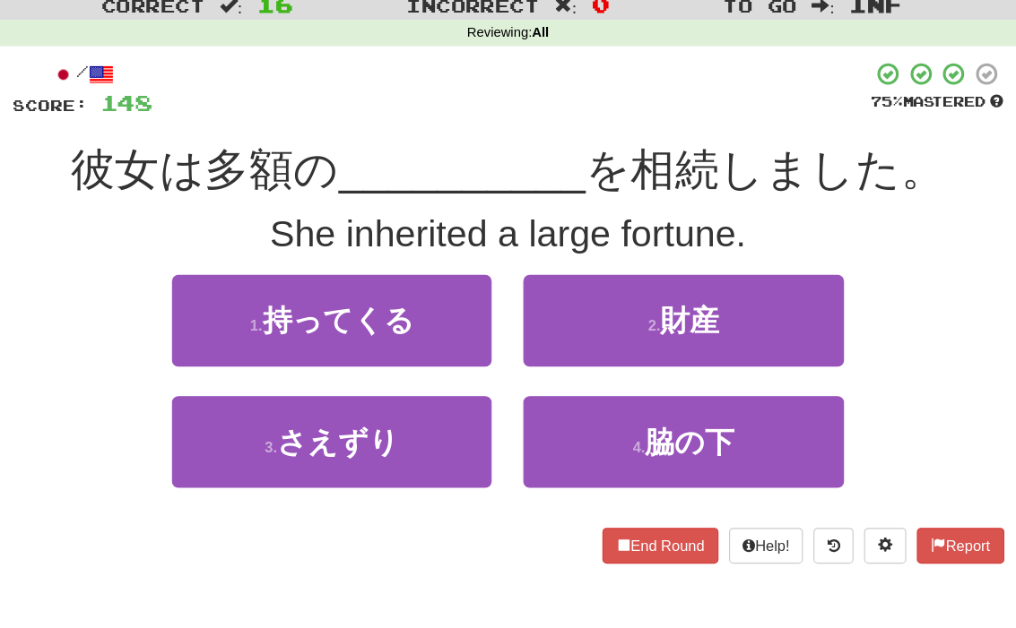
click at [573, 289] on button "2 . 財産" at bounding box center [657, 328] width 272 height 78
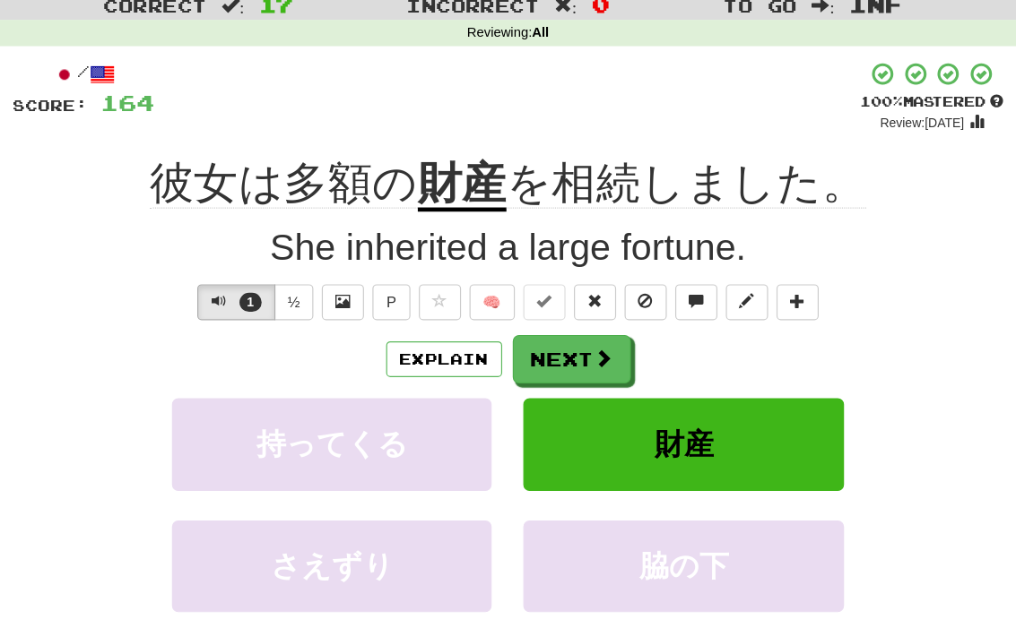
click at [404, 345] on button "Explain" at bounding box center [453, 360] width 99 height 30
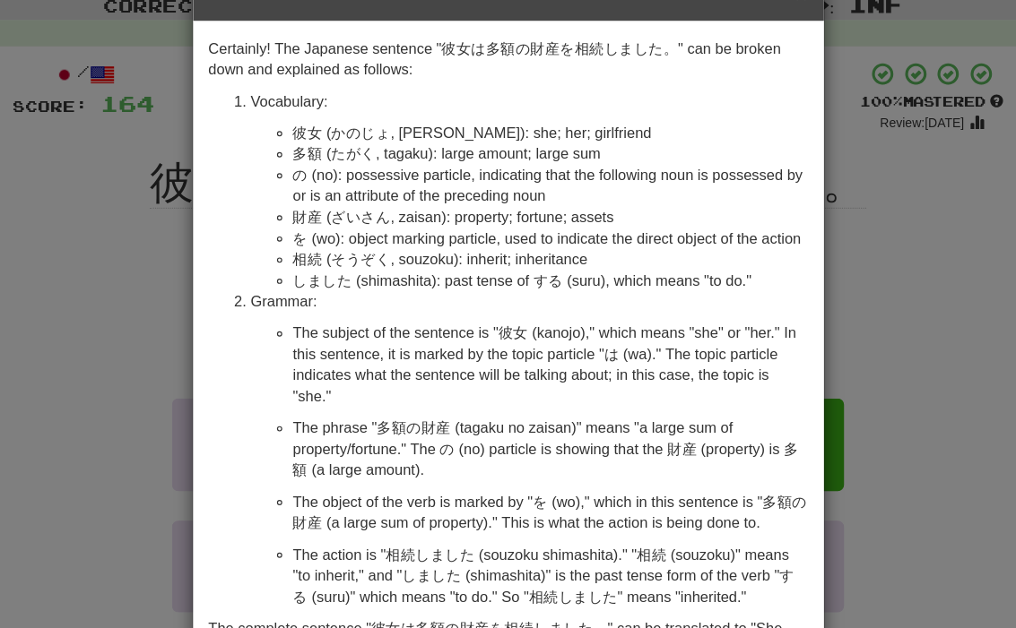
click at [766, 218] on div "× Explanation Certainly! The Japanese sentence "彼女は多額の財産を相続しました。" can be broken…" at bounding box center [508, 314] width 1016 height 628
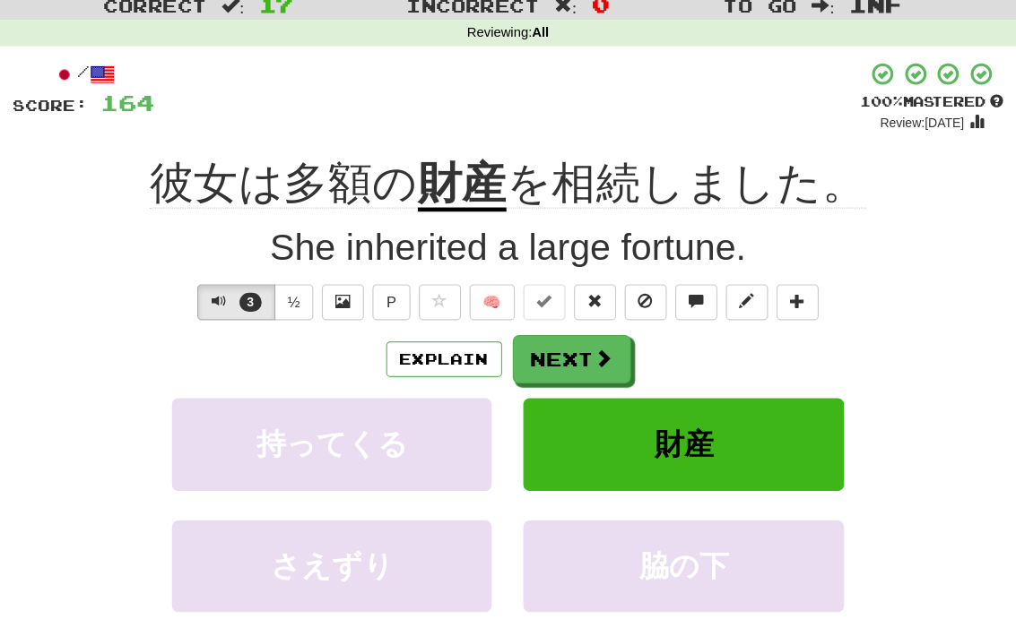
click at [532, 340] on button "Next" at bounding box center [562, 360] width 100 height 41
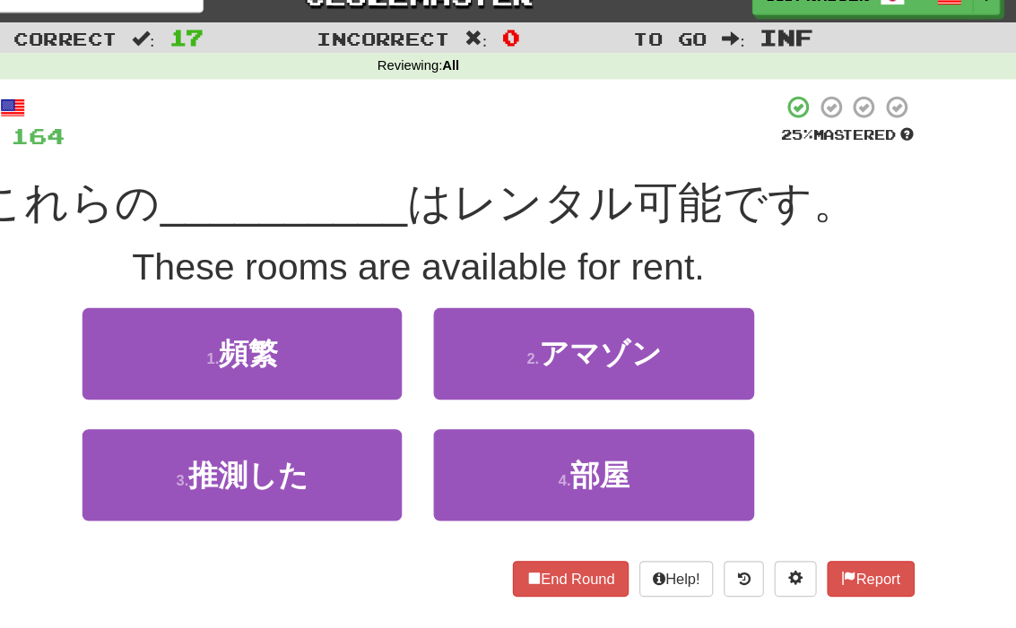
scroll to position [27, 0]
click at [637, 403] on span "部屋" at bounding box center [662, 404] width 50 height 28
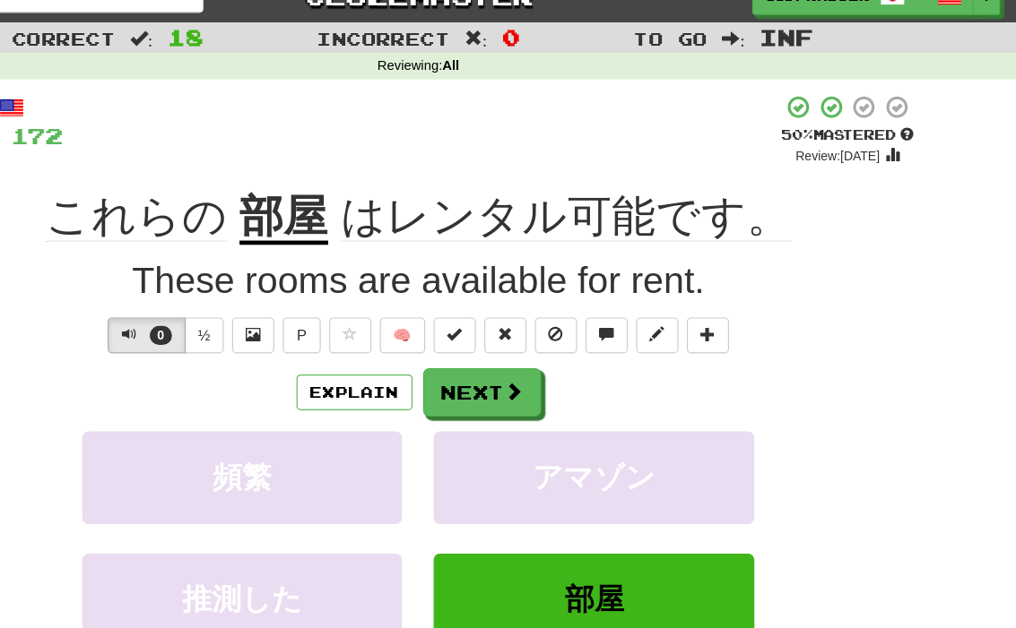
click at [581, 325] on span at bounding box center [589, 332] width 16 height 16
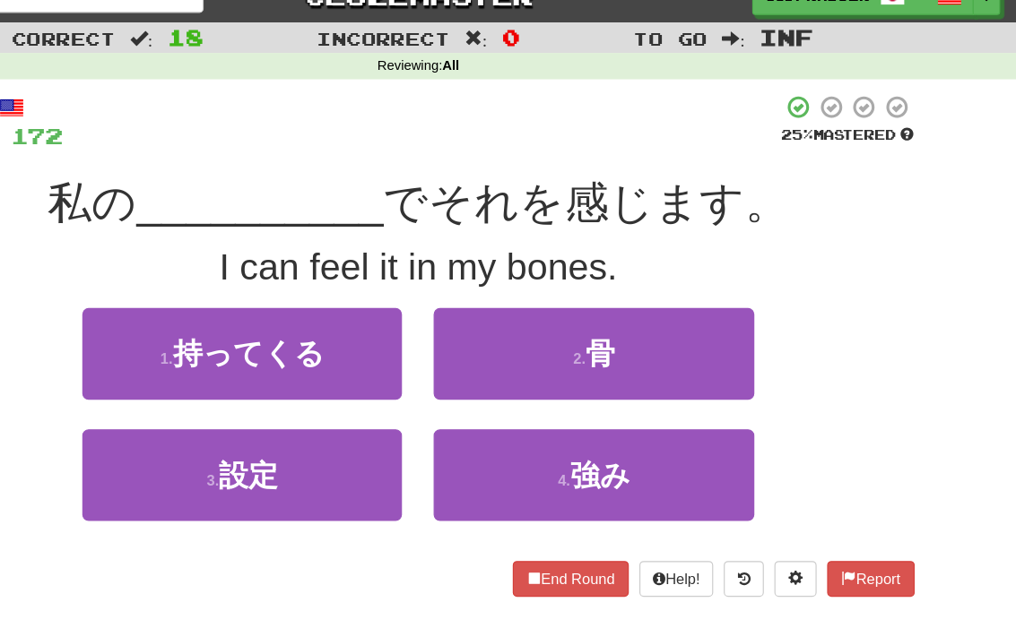
click at [521, 281] on button "2 . 骨" at bounding box center [657, 301] width 272 height 78
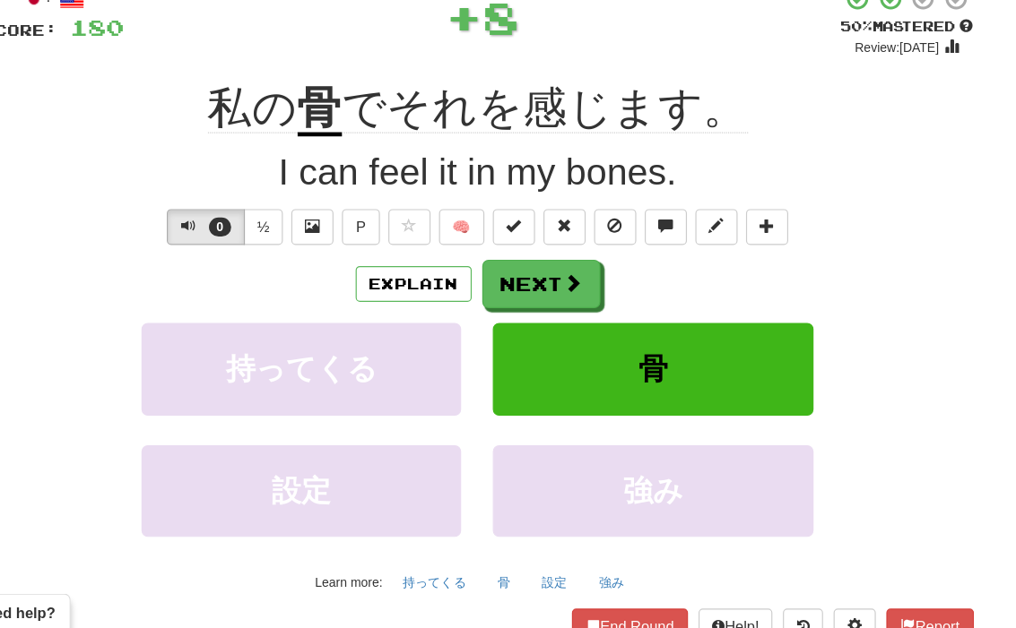
click at [512, 313] on button "Next" at bounding box center [562, 333] width 100 height 41
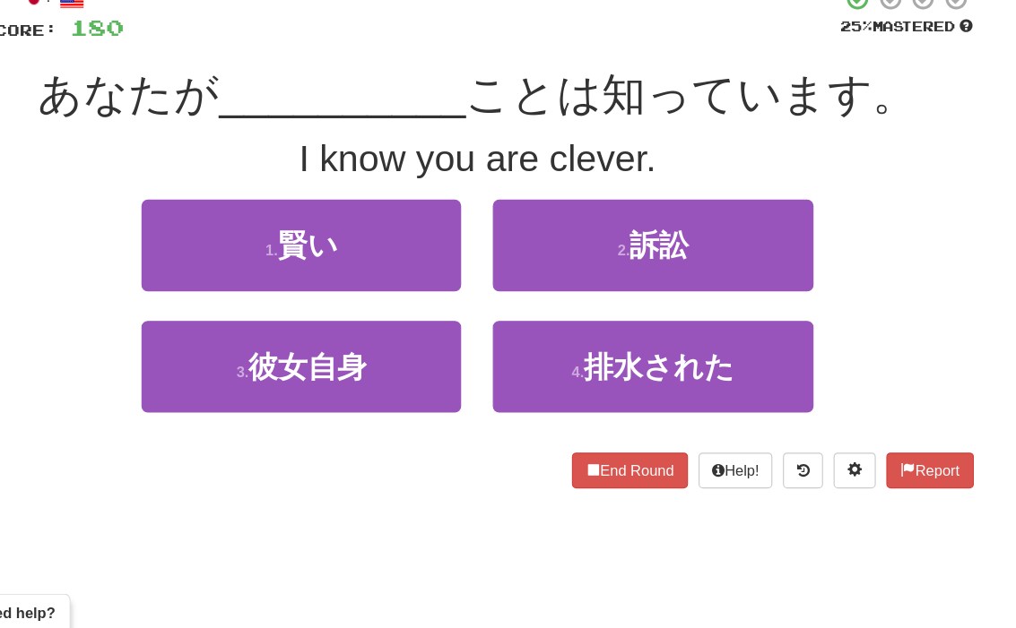
click at [278, 262] on button "1 . 賢い" at bounding box center [358, 301] width 272 height 78
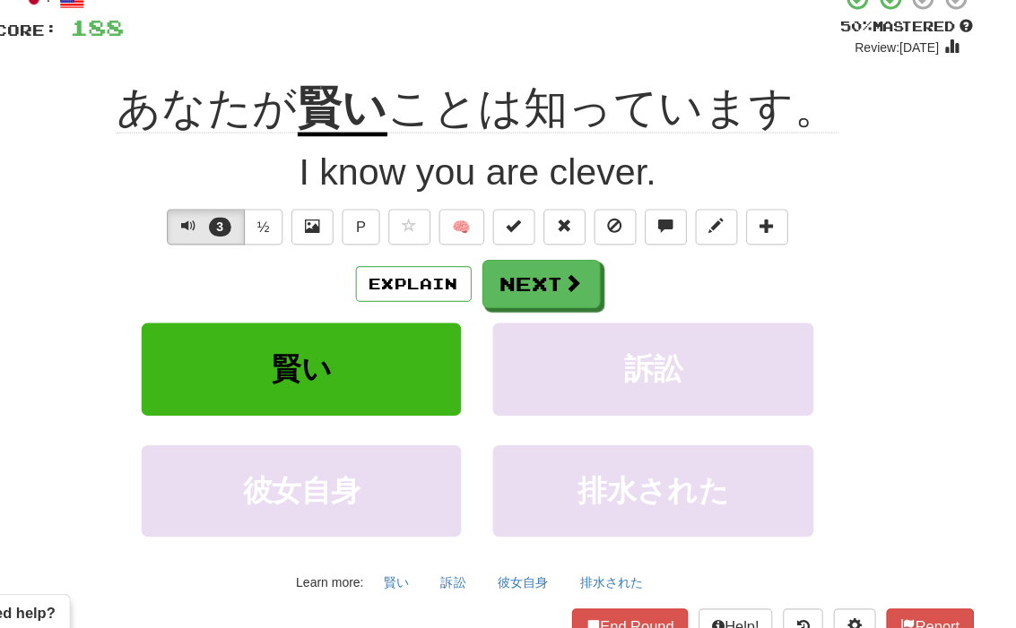
click at [512, 313] on button "Next" at bounding box center [562, 333] width 100 height 41
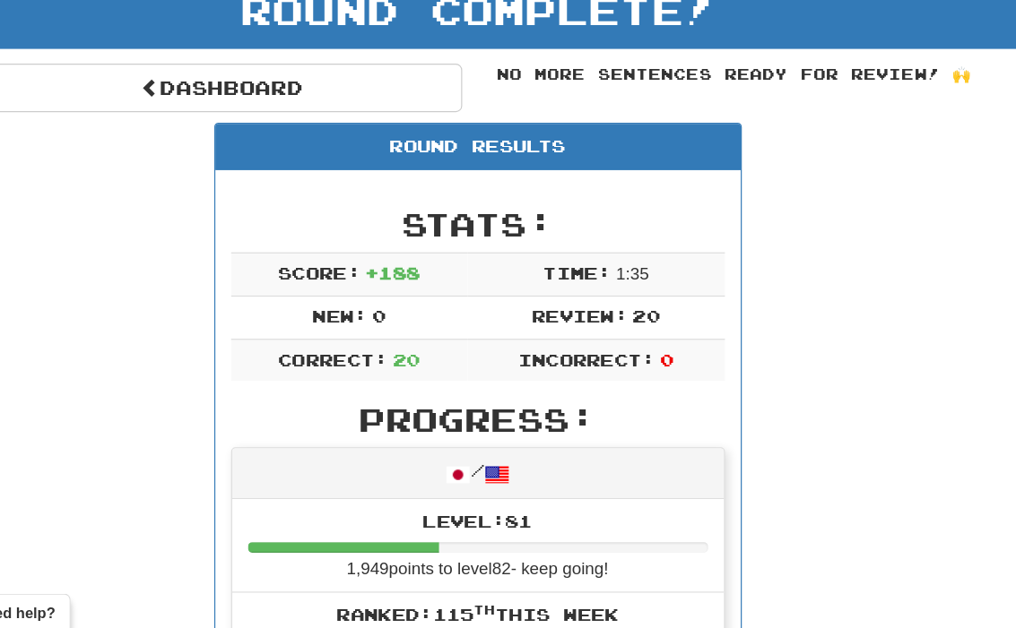
scroll to position [0, 0]
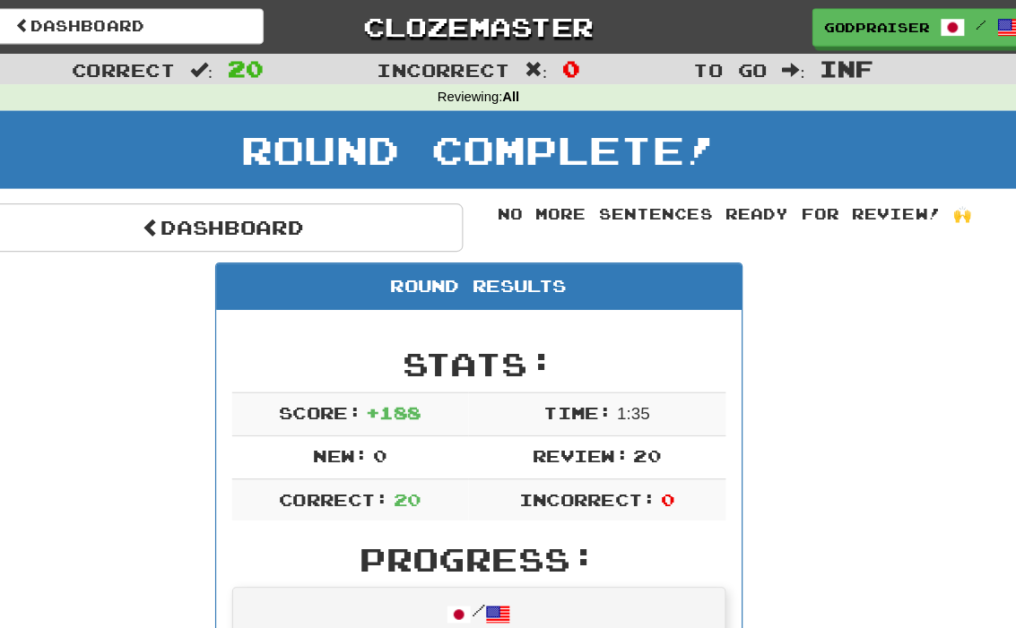
click at [150, 186] on link "Dashboard" at bounding box center [291, 193] width 408 height 41
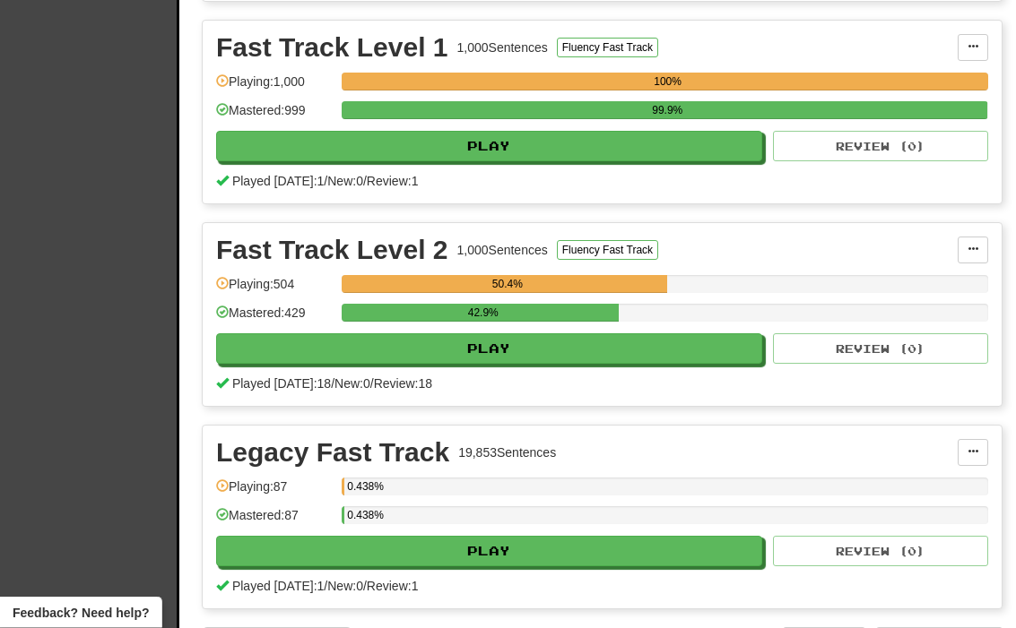
scroll to position [887, 0]
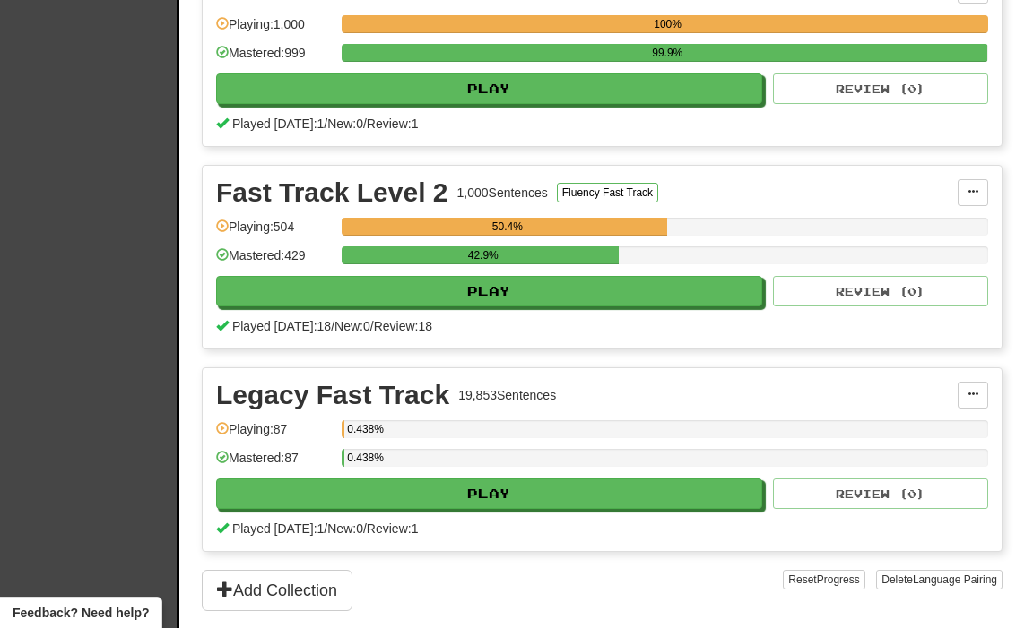
click at [698, 290] on button "Play" at bounding box center [489, 291] width 546 height 30
select select "********"
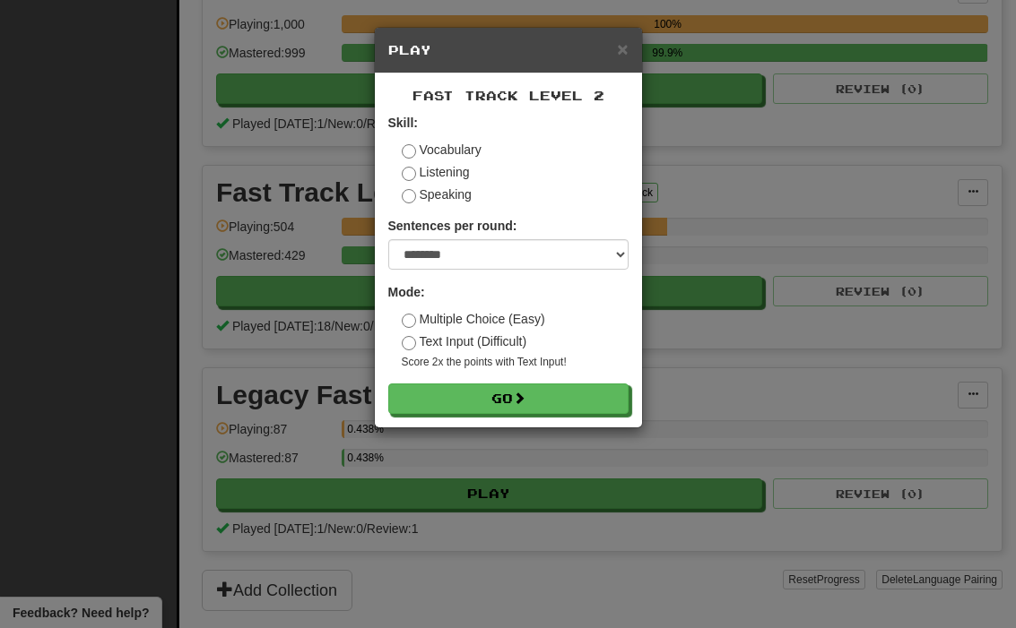
click at [605, 401] on button "Go" at bounding box center [508, 399] width 240 height 30
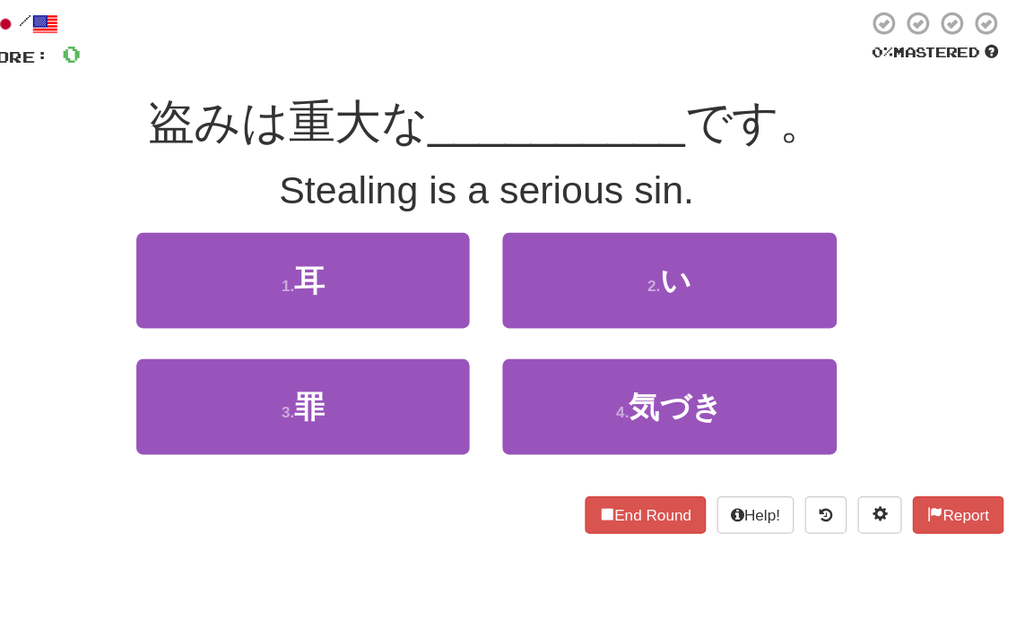
click at [222, 392] on button "3 . 罪" at bounding box center [358, 431] width 272 height 78
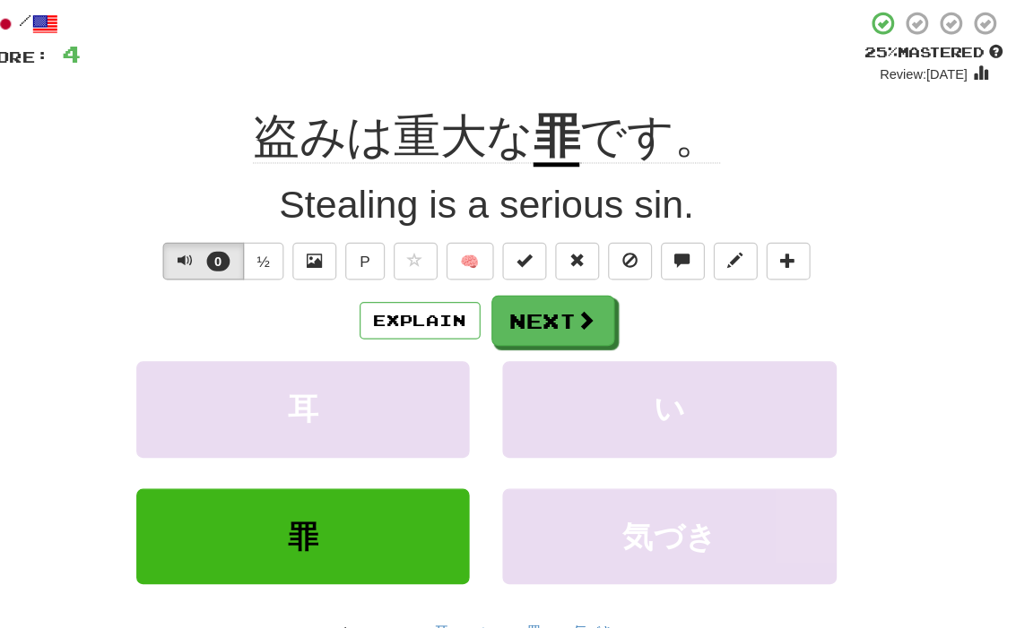
click at [404, 345] on button "Explain" at bounding box center [453, 360] width 99 height 30
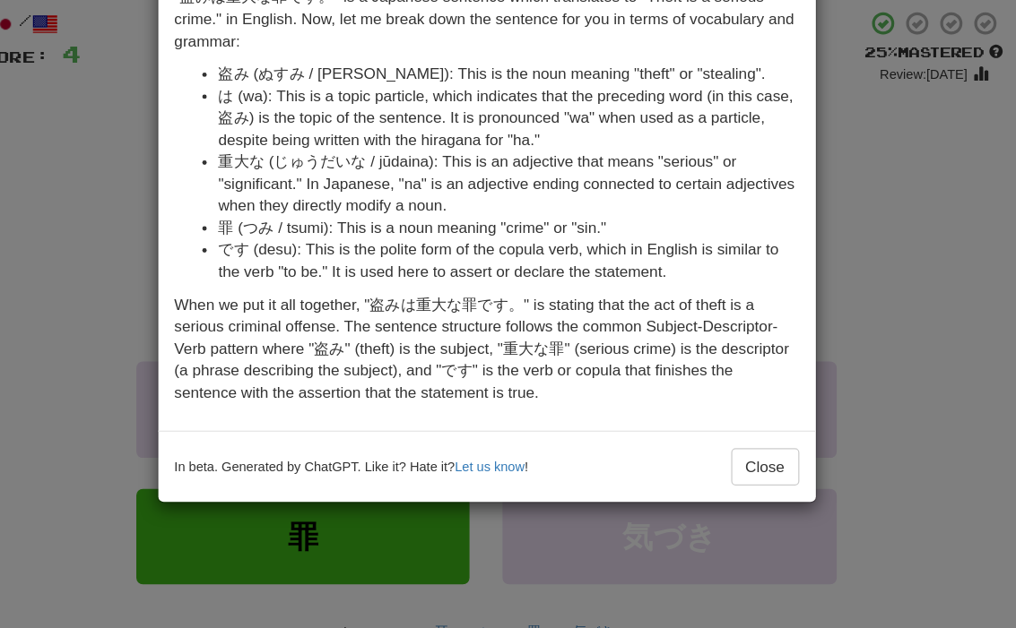
click at [75, 156] on div "× Explanation "盗みは重大な罪です。" is a Japanese sentence which translates to "Theft is…" at bounding box center [508, 314] width 1016 height 628
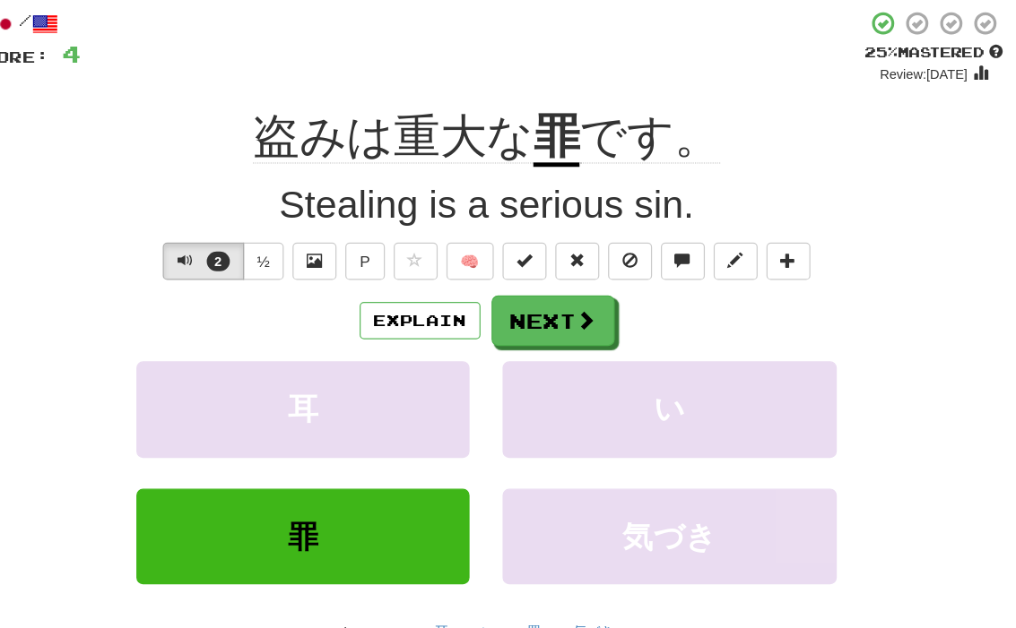
click at [581, 351] on span at bounding box center [589, 359] width 16 height 16
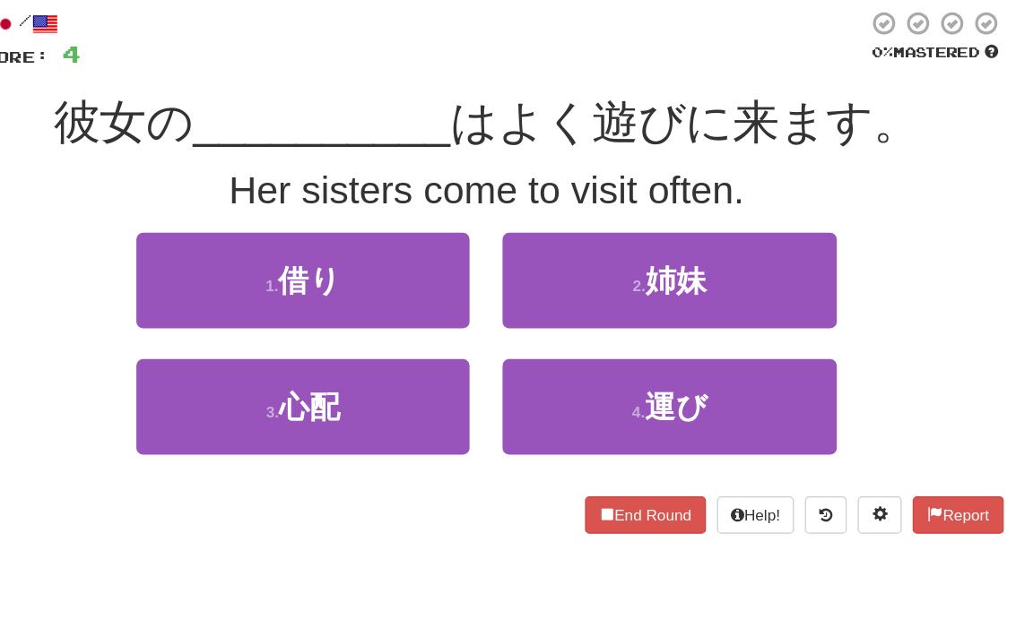
click at [588, 289] on button "2 . 姉妹" at bounding box center [657, 328] width 272 height 78
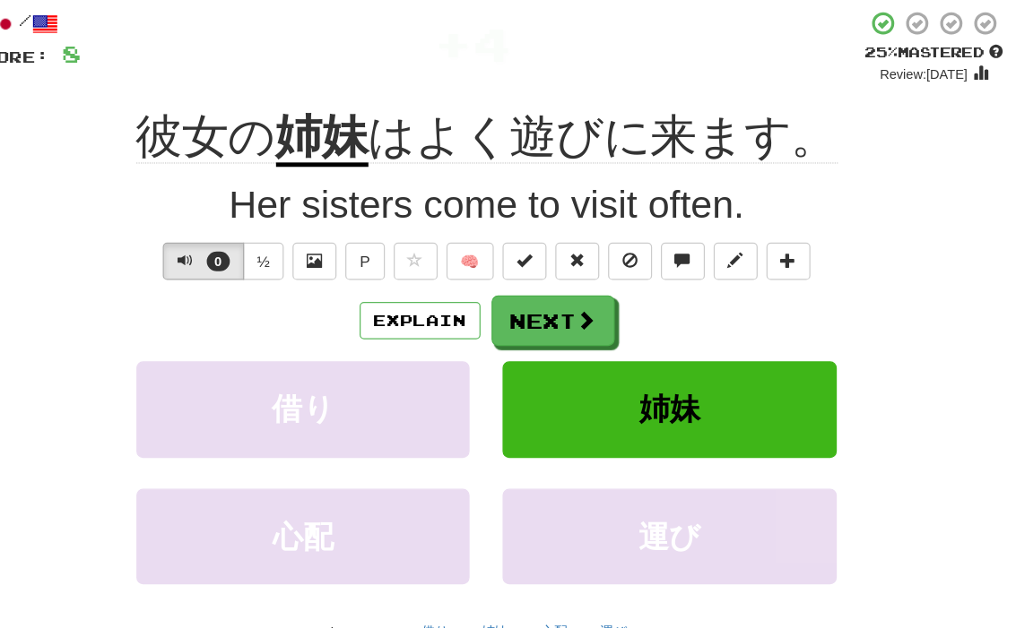
click at [404, 345] on button "Explain" at bounding box center [453, 360] width 99 height 30
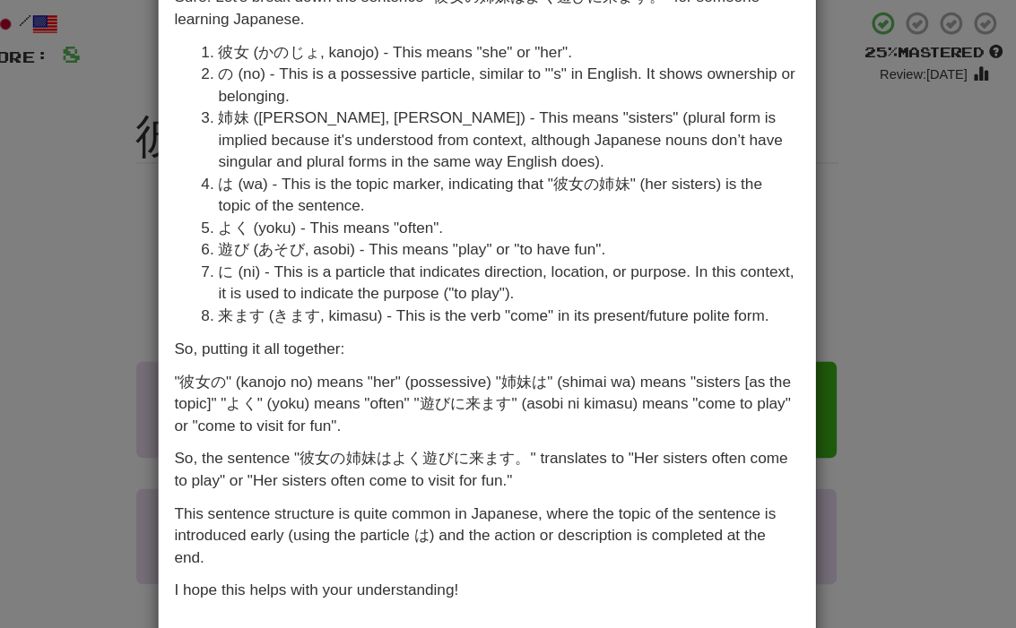
click at [82, 192] on div "× Explanation Sure! Let's break down the sentence "彼女の姉妹はよく遊びに来ます。" for someone…" at bounding box center [508, 314] width 1016 height 628
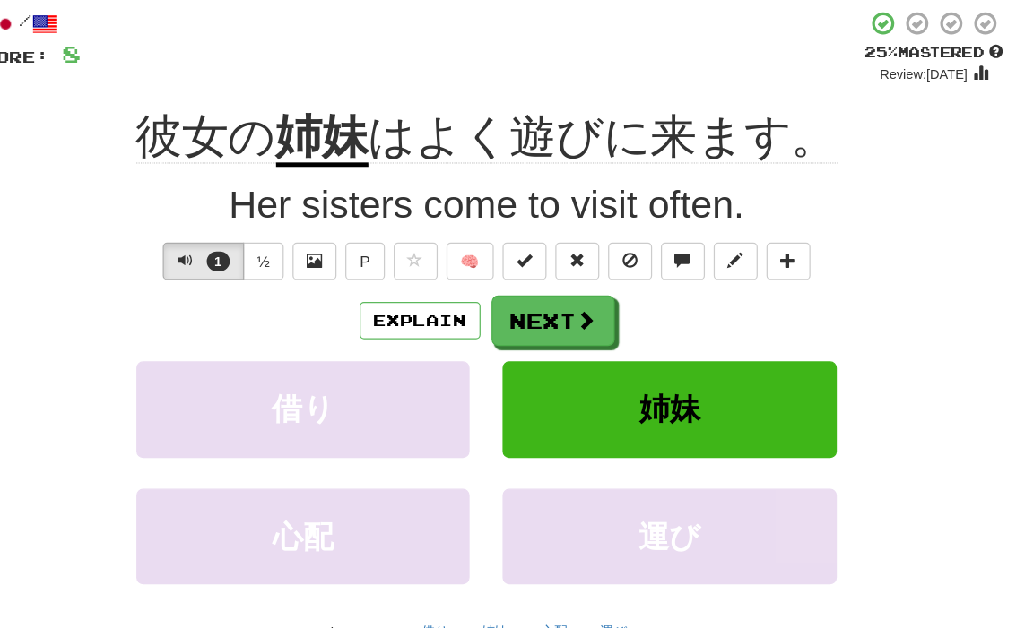
click at [581, 351] on span at bounding box center [589, 359] width 16 height 16
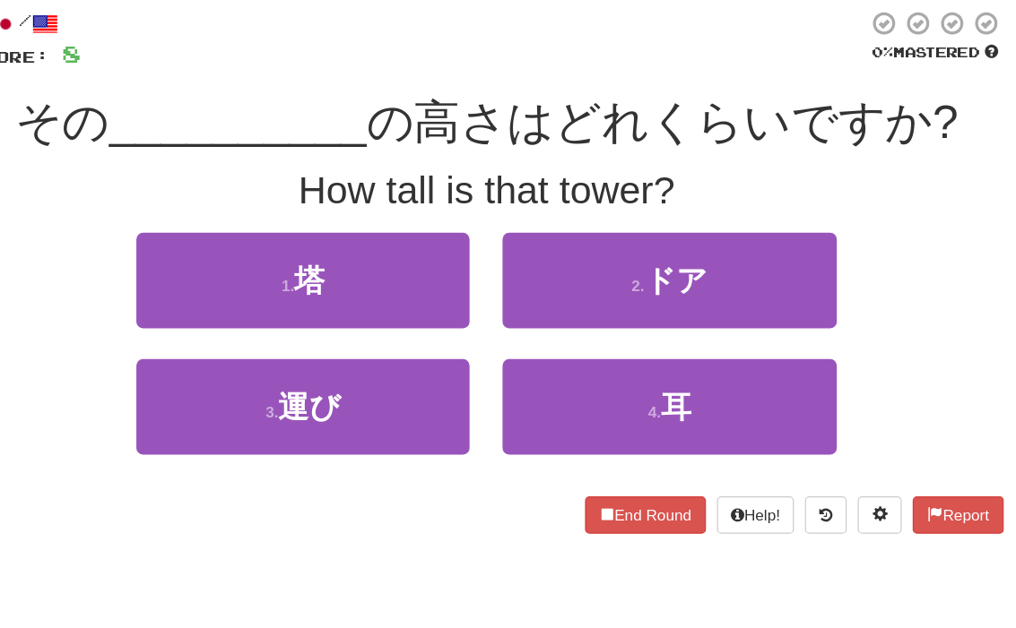
click at [222, 289] on button "1 . 塔" at bounding box center [358, 328] width 272 height 78
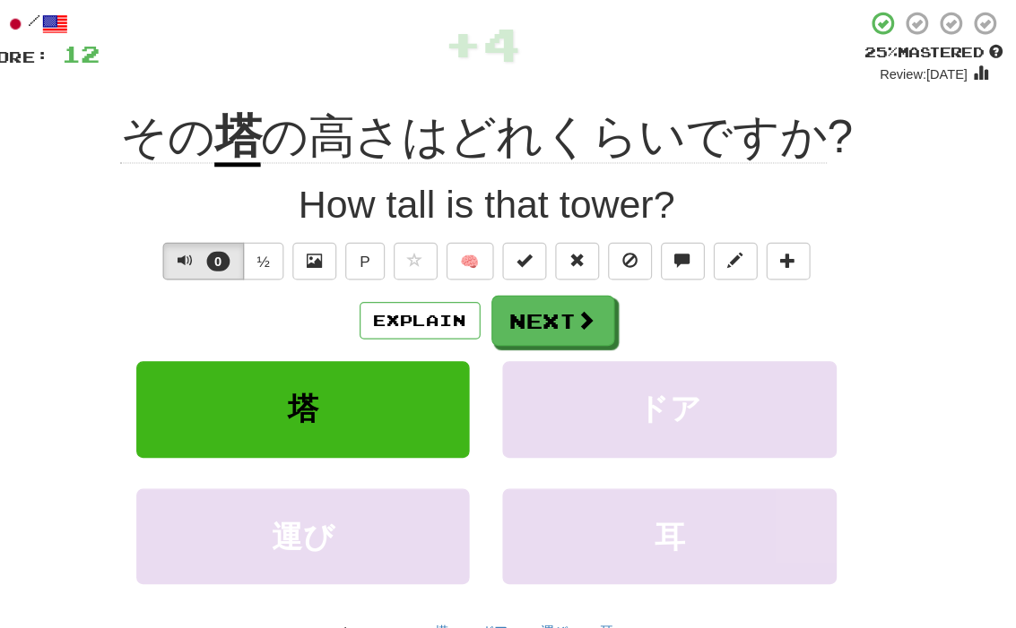
click at [404, 345] on button "Explain" at bounding box center [453, 360] width 99 height 30
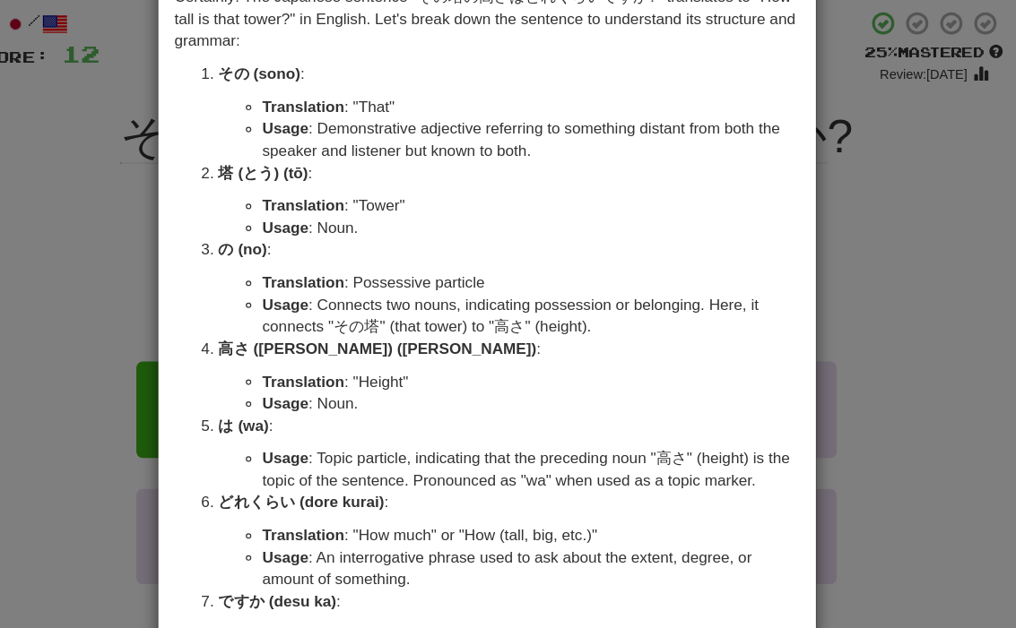
click at [72, 252] on div "× Explanation Certainly! The Japanese sentence "その塔の高さはどれくらいですか?" translates to…" at bounding box center [508, 314] width 1016 height 628
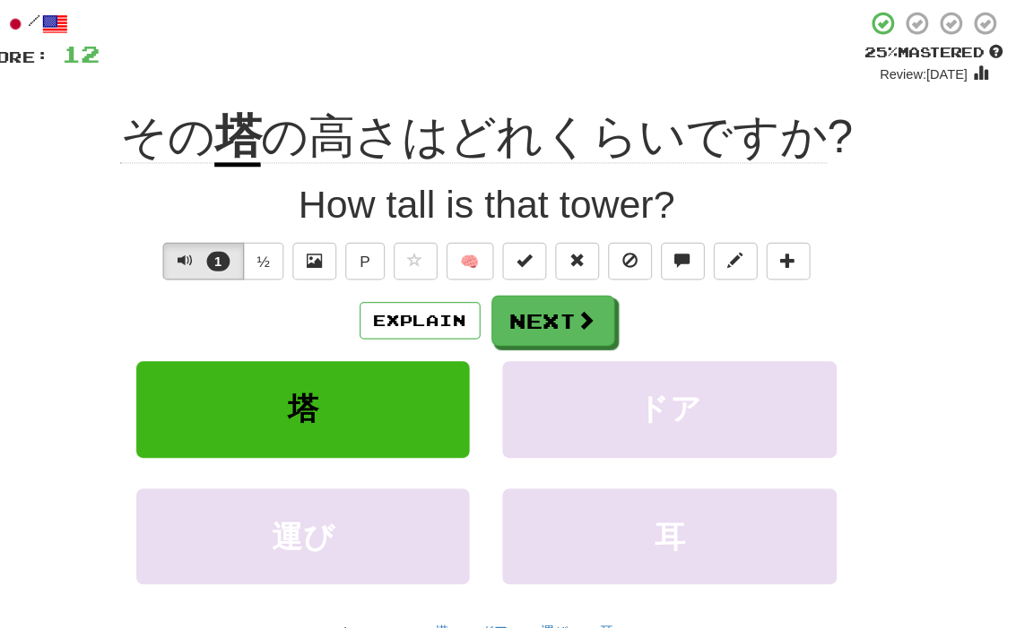
click at [512, 340] on button "Next" at bounding box center [562, 360] width 100 height 41
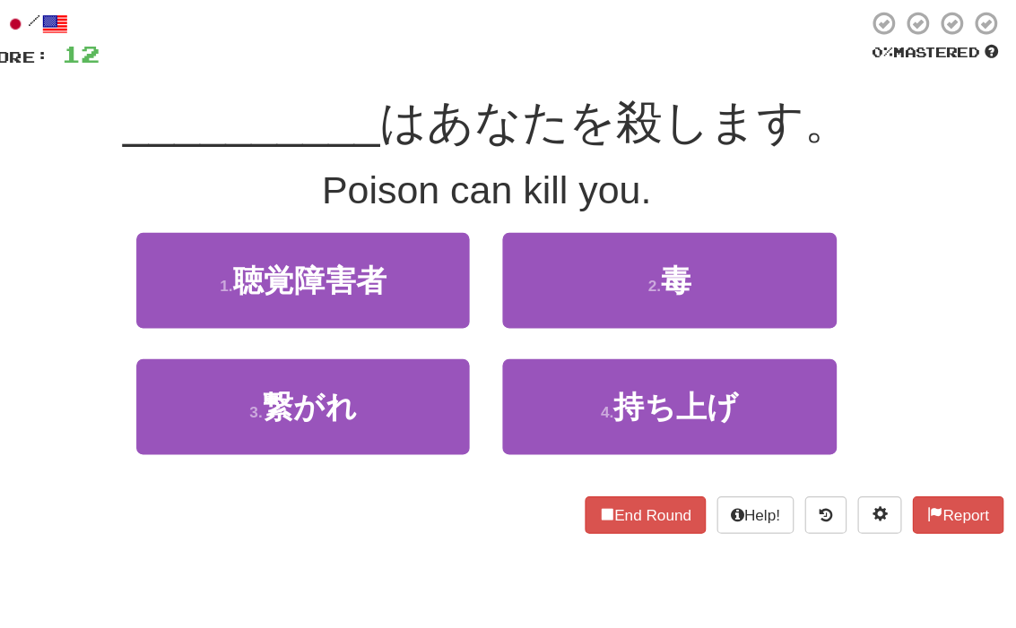
click at [616, 289] on button "2 . 毒" at bounding box center [657, 328] width 272 height 78
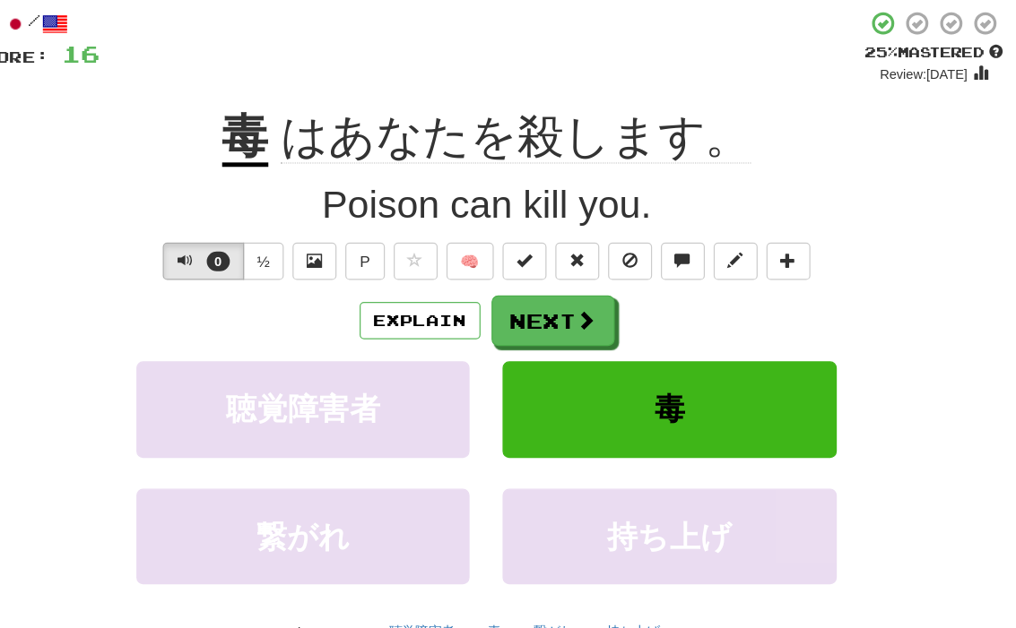
click at [404, 345] on button "Explain" at bounding box center [453, 360] width 99 height 30
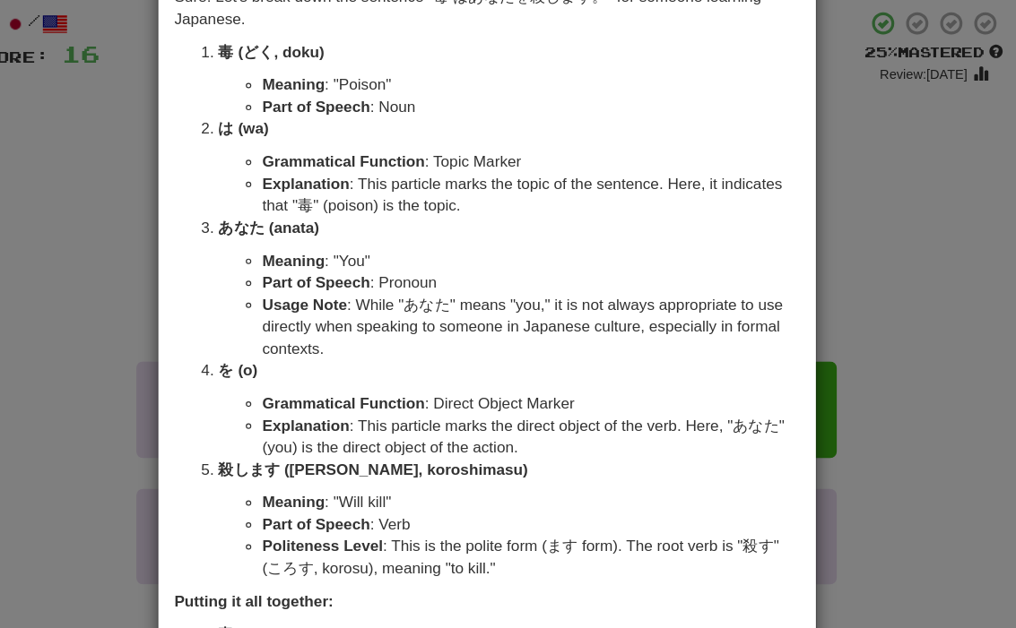
click at [71, 152] on div "× Explanation Sure! Let's break down the sentence "毒 はあなたを殺します。" for someone le…" at bounding box center [508, 314] width 1016 height 628
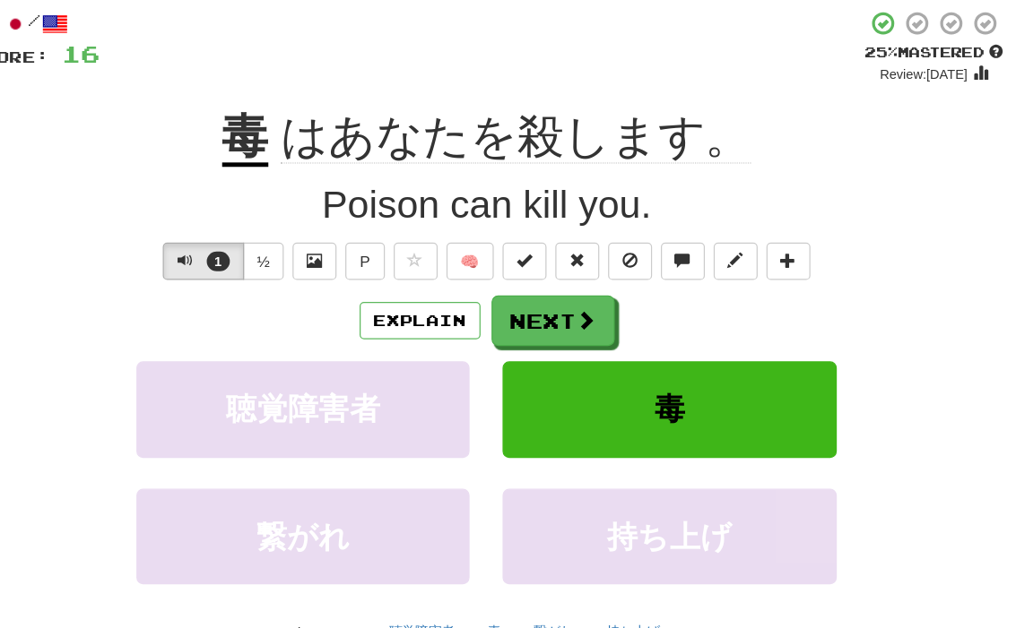
click at [581, 351] on span at bounding box center [589, 359] width 16 height 16
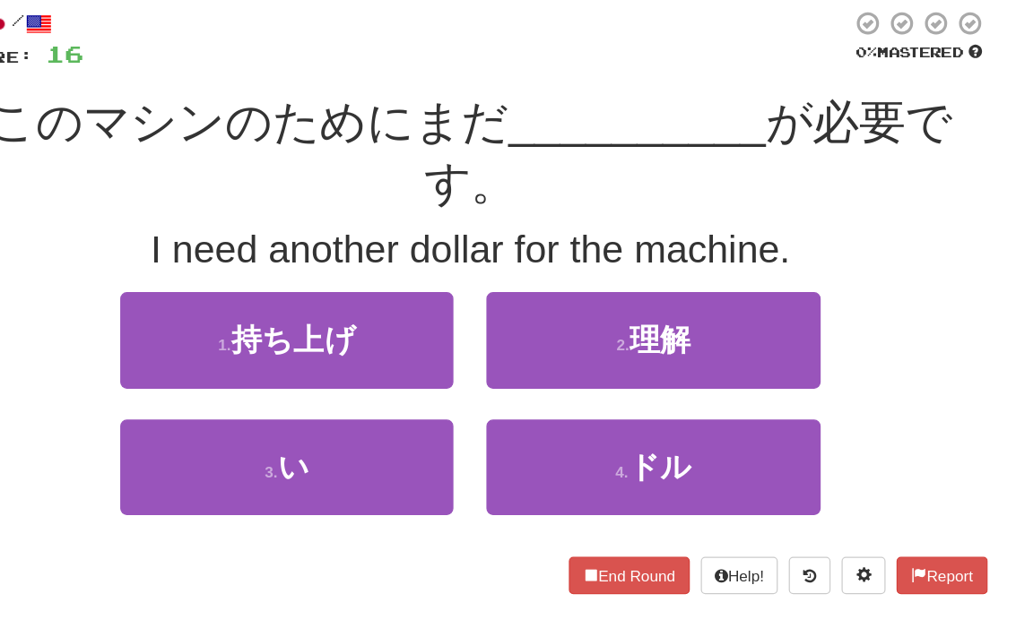
click at [568, 441] on button "4 . ドル" at bounding box center [657, 480] width 272 height 78
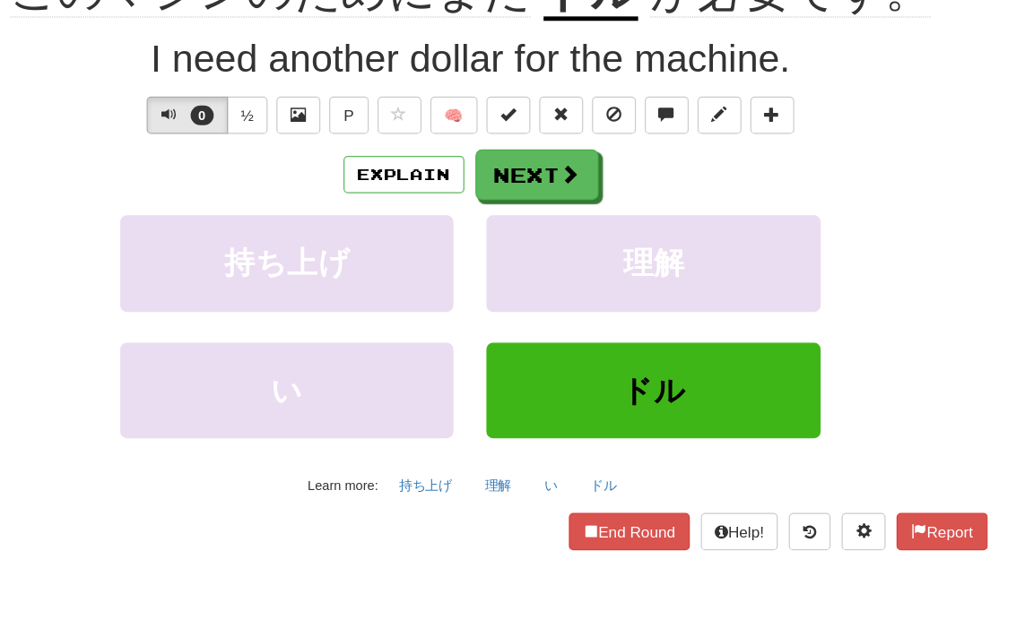
click at [588, 534] on button "End Round" at bounding box center [637, 549] width 99 height 30
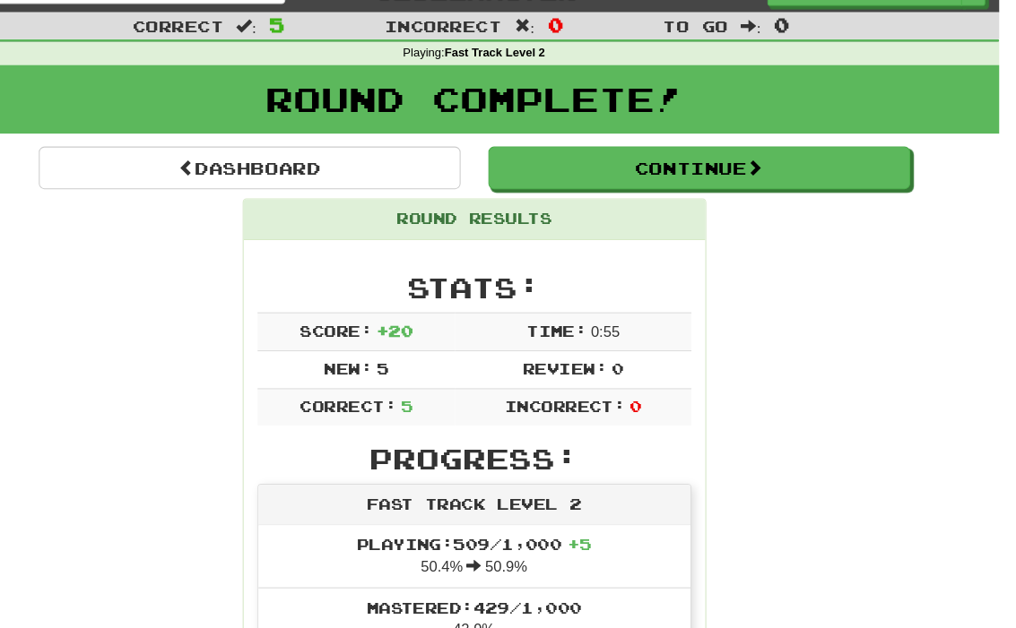
scroll to position [22, 0]
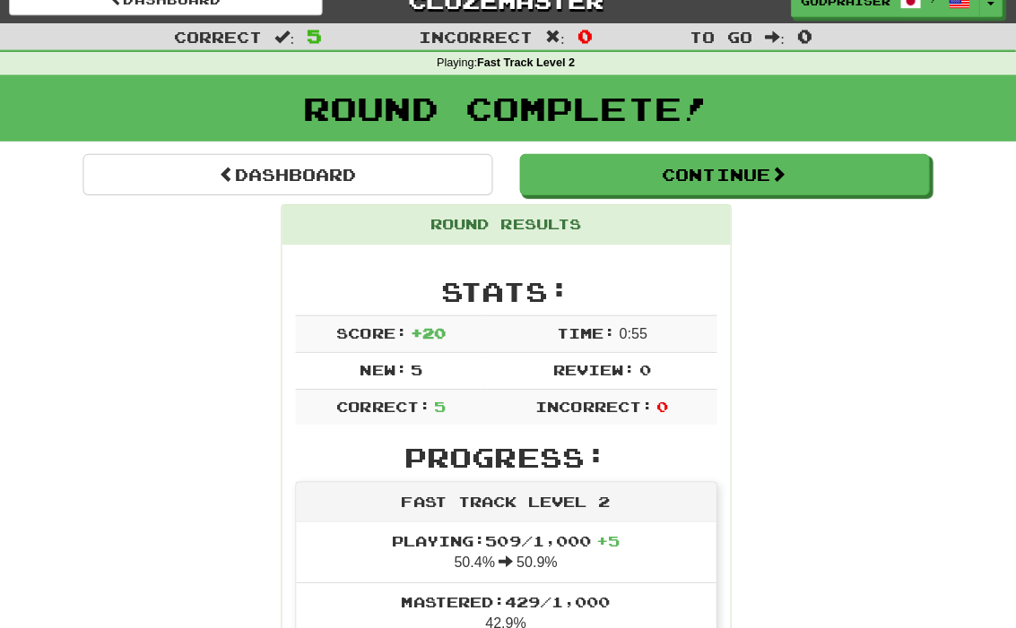
click at [112, 154] on link "Dashboard" at bounding box center [291, 173] width 408 height 41
